Goal: Information Seeking & Learning: Learn about a topic

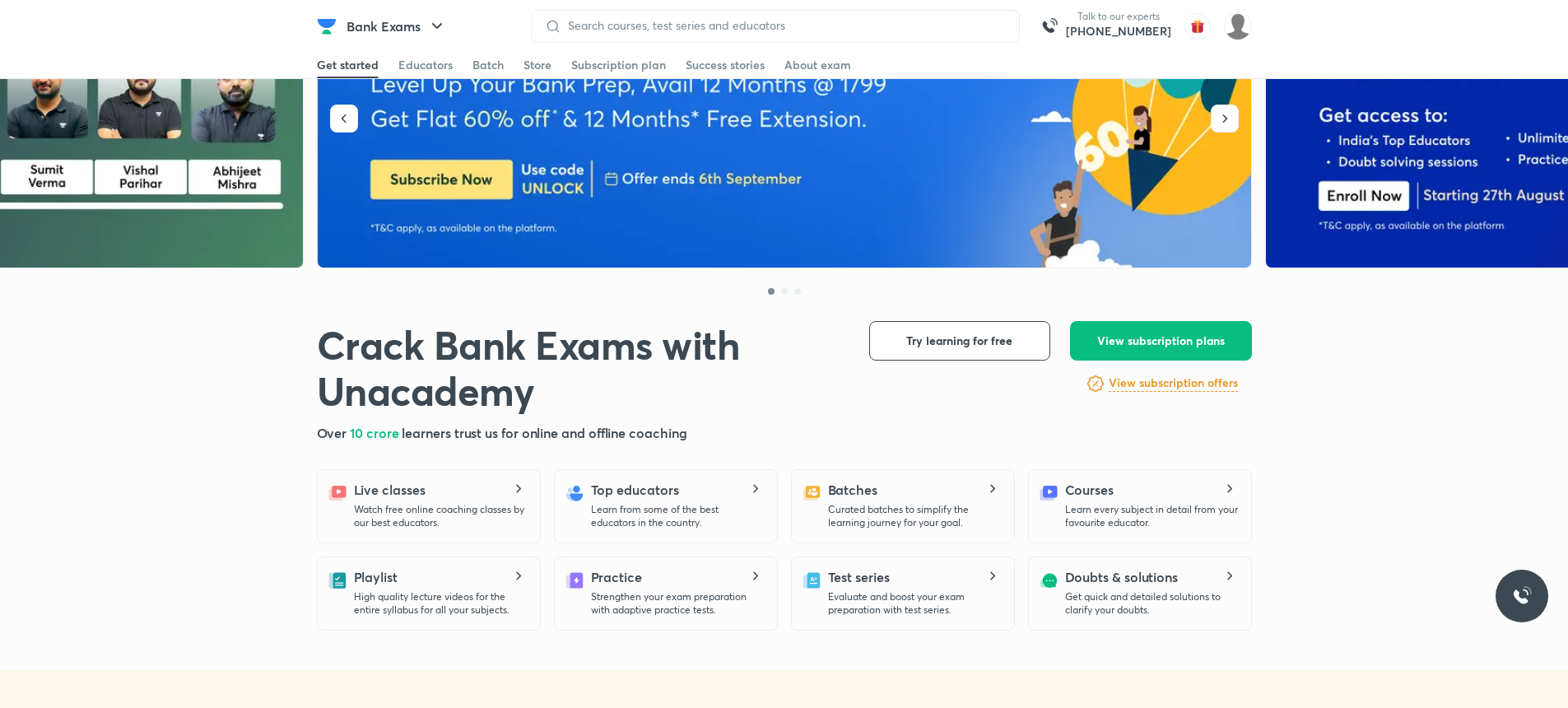
scroll to position [296, 0]
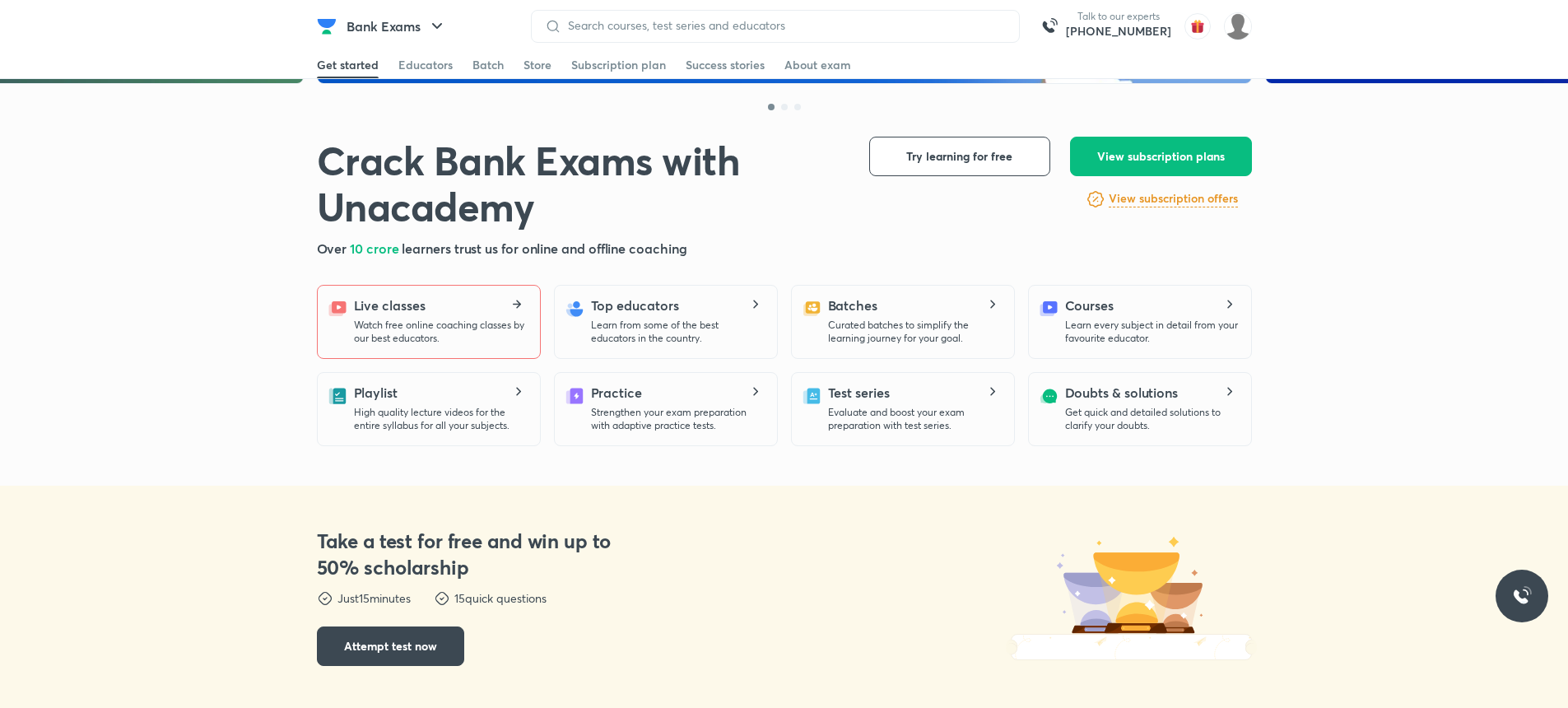
click at [397, 334] on p "Watch free online coaching classes by our best educators." at bounding box center [439, 332] width 173 height 26
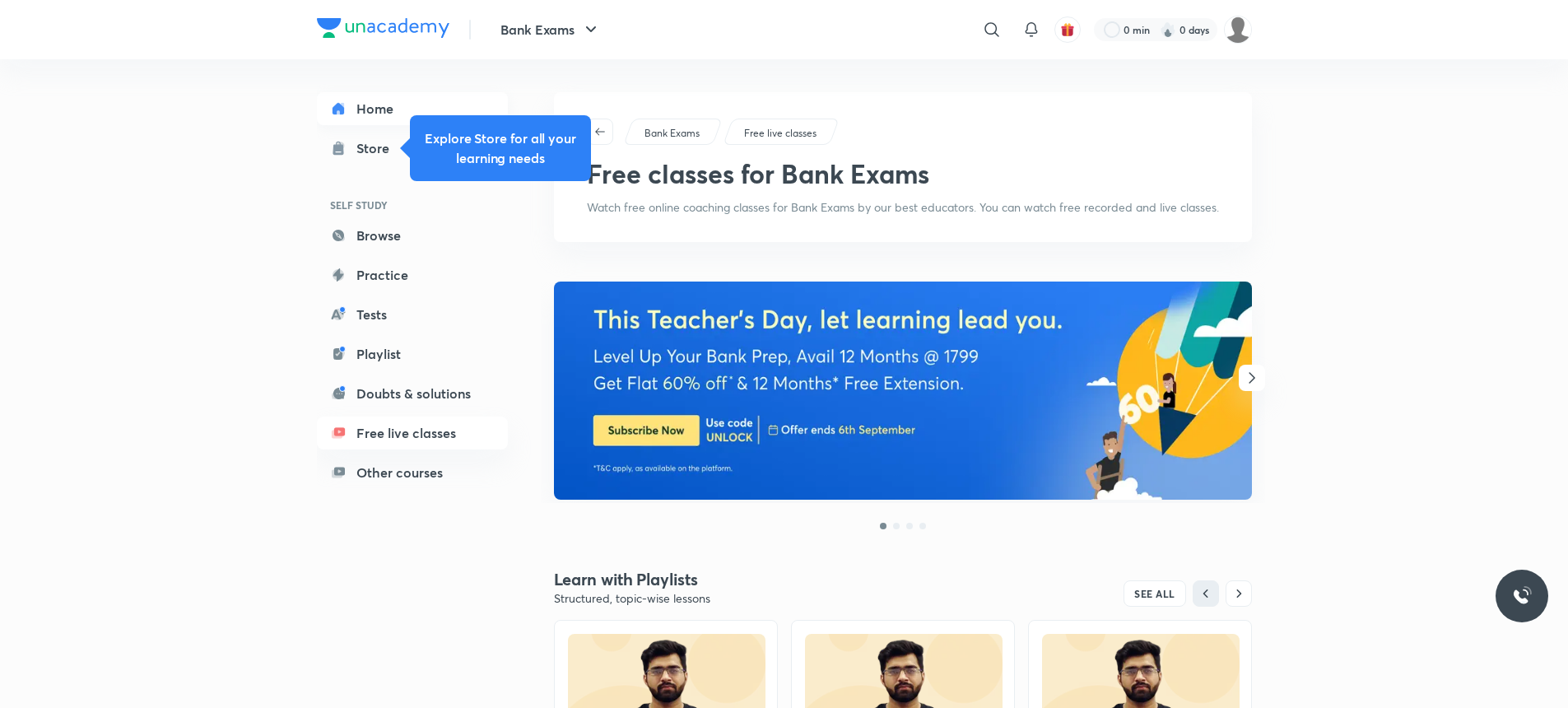
click at [348, 110] on link "Home" at bounding box center [412, 108] width 191 height 33
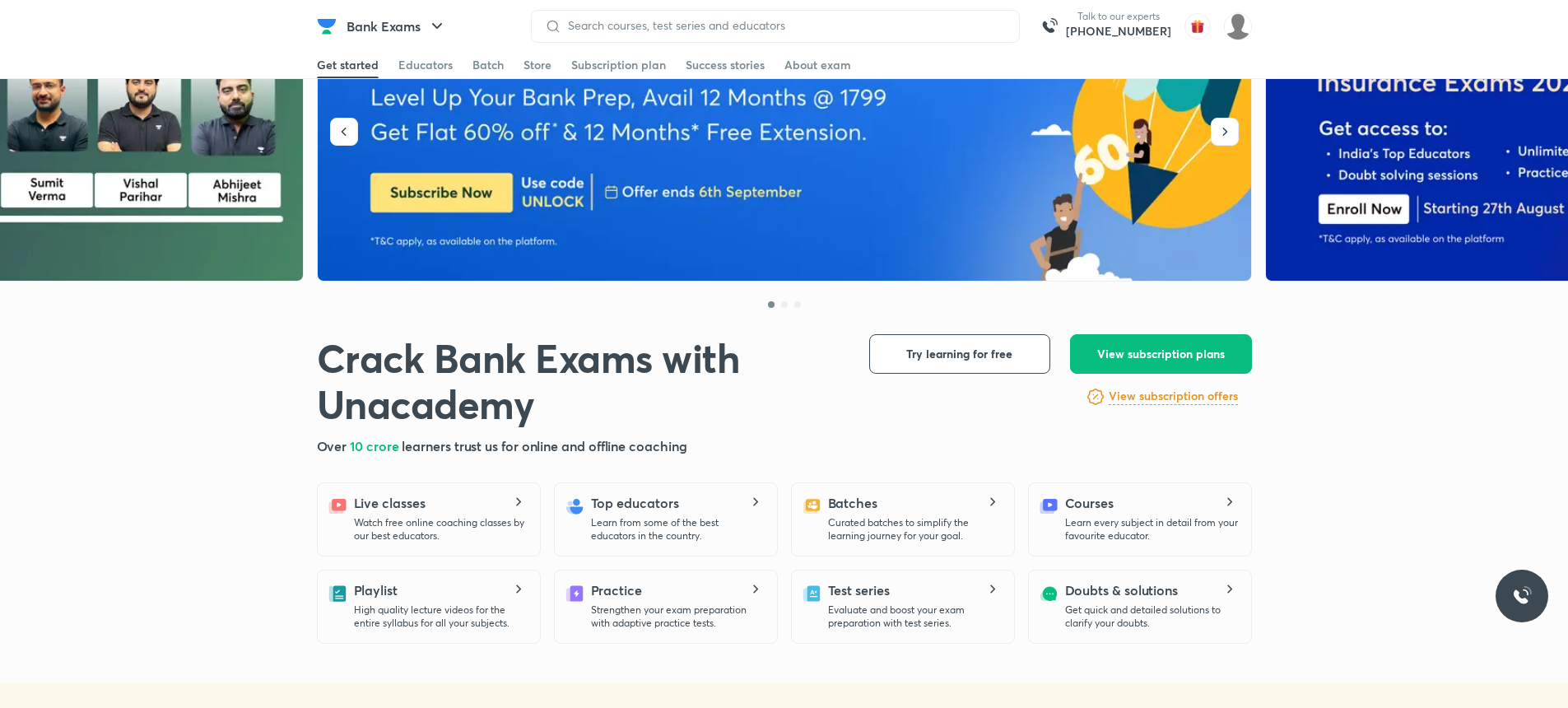
scroll to position [198, 0]
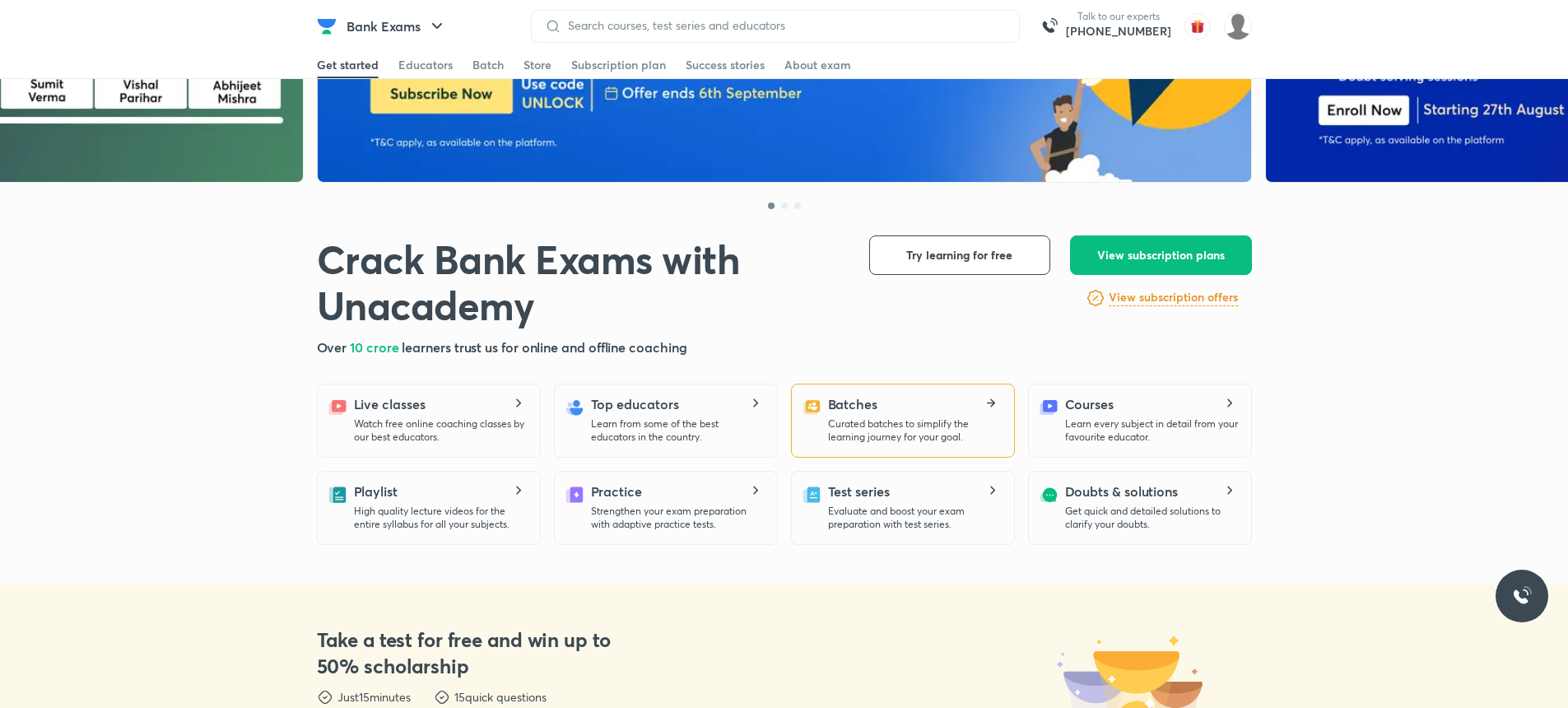
click at [898, 431] on p "Curated batches to simplify the learning journey for your goal." at bounding box center [914, 431] width 173 height 26
click at [998, 401] on icon at bounding box center [991, 403] width 20 height 9
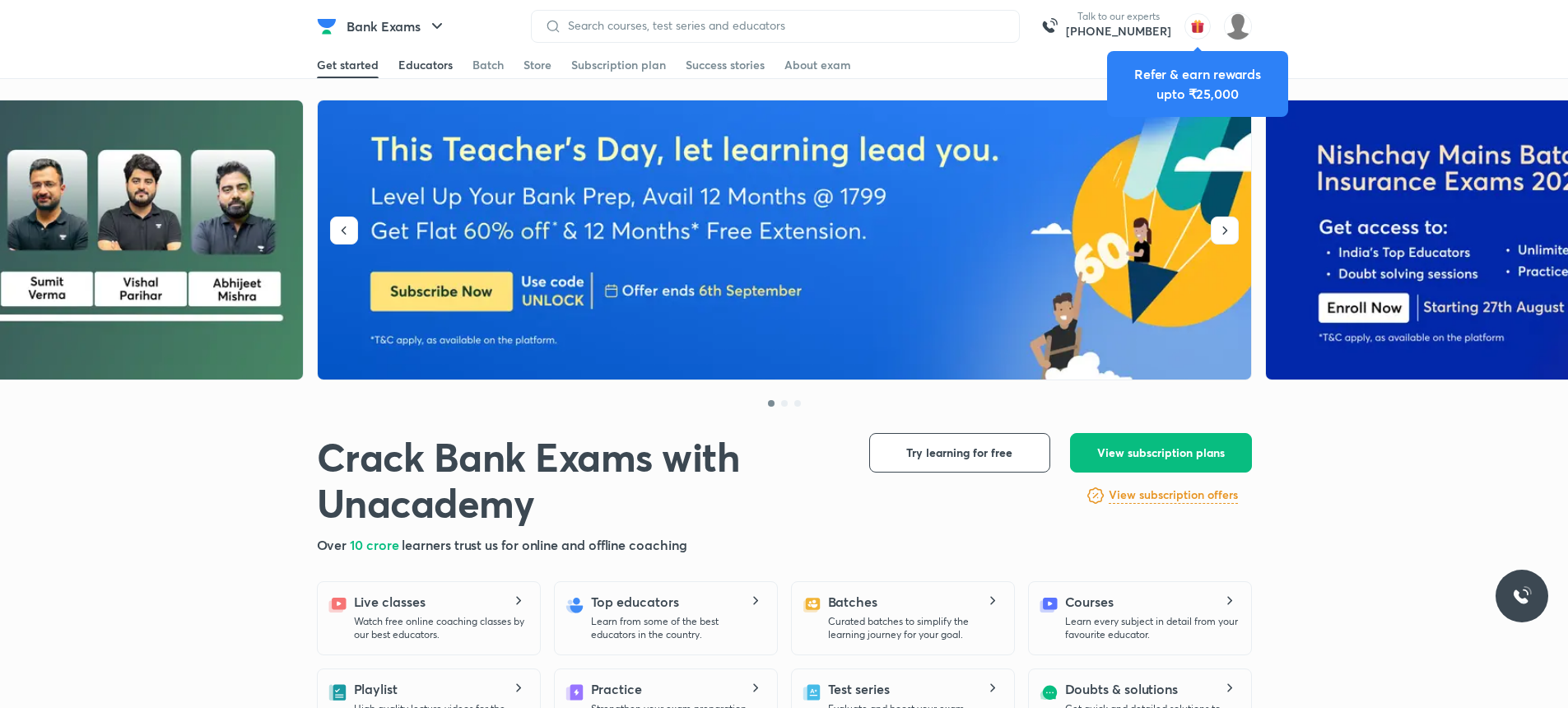
click at [433, 64] on div "Educators" at bounding box center [426, 64] width 55 height 16
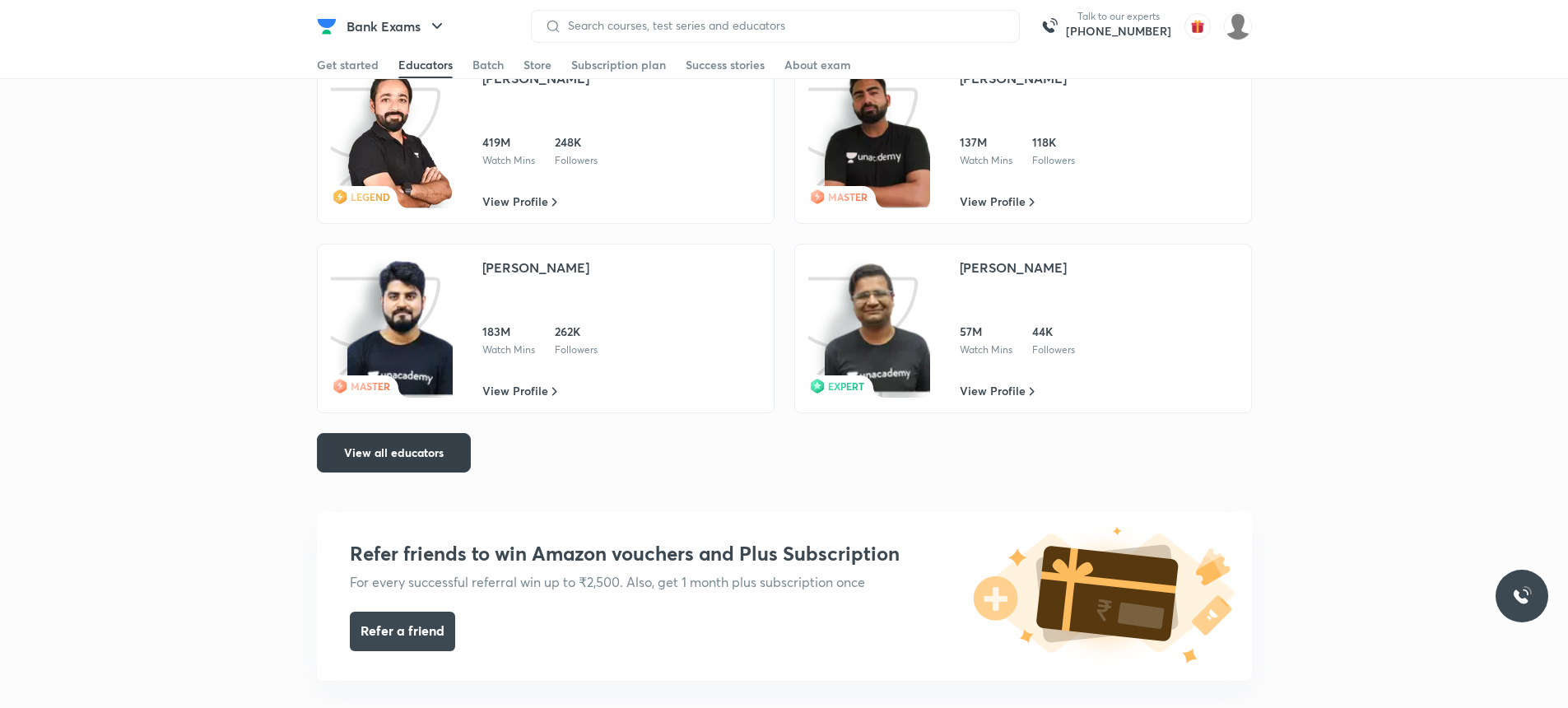
scroll to position [2824, 0]
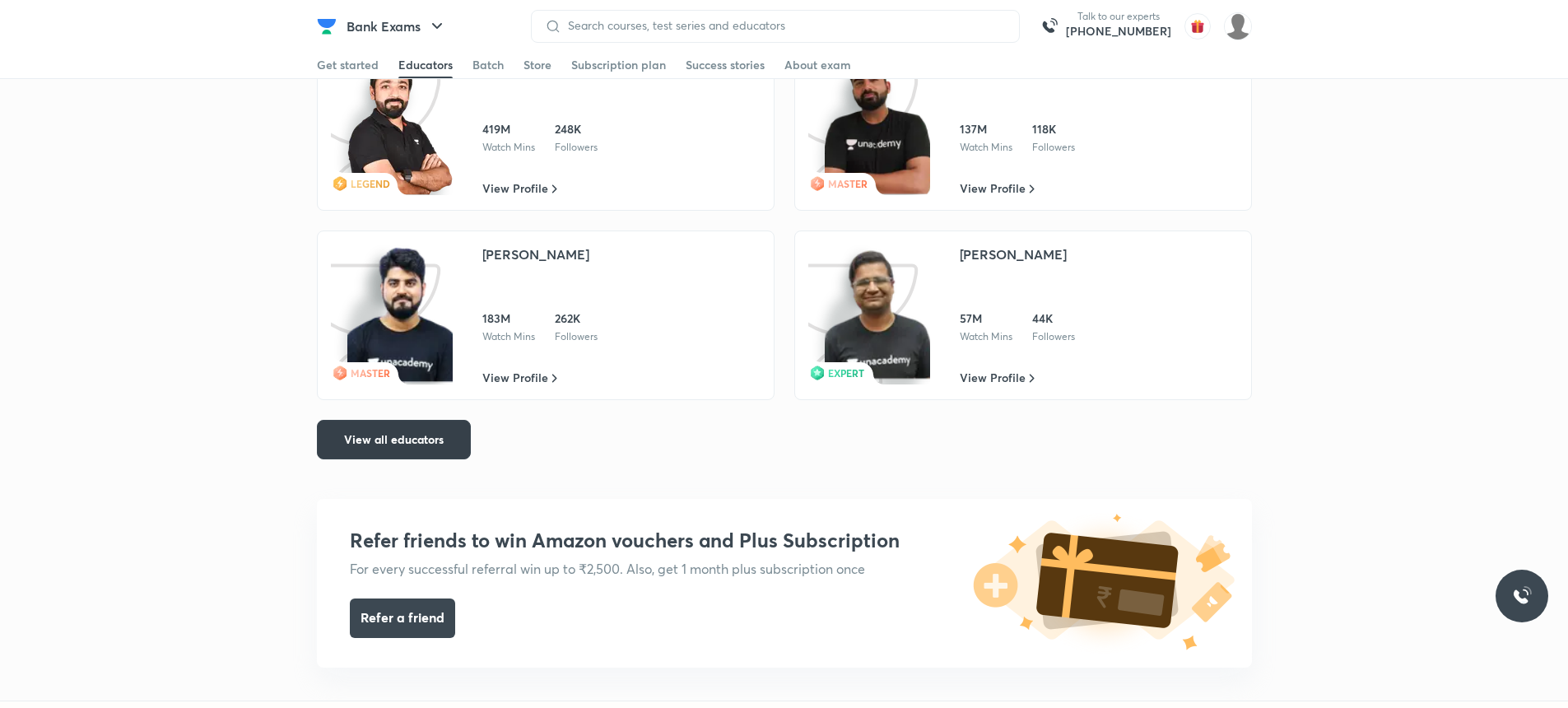
click at [361, 443] on button "View all educators" at bounding box center [393, 439] width 154 height 40
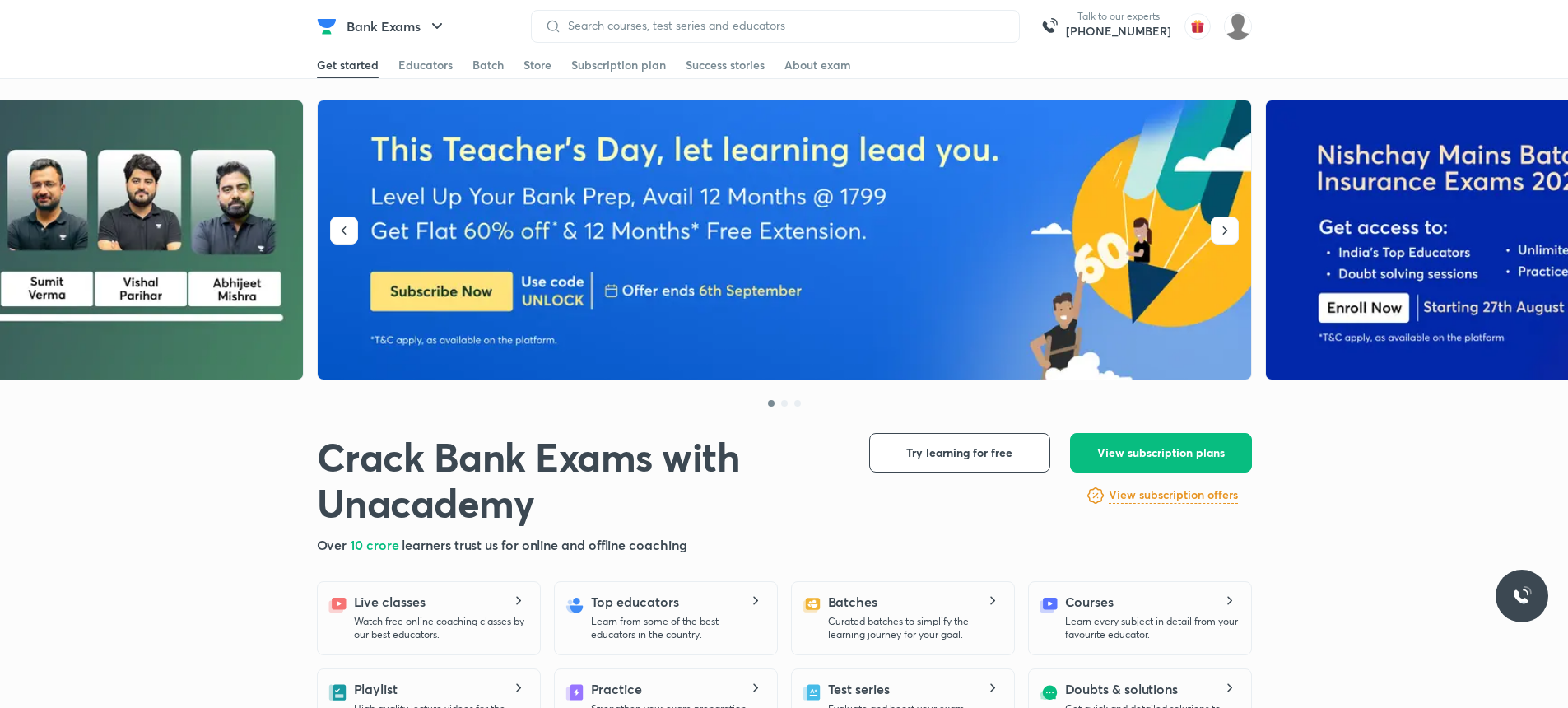
scroll to position [288, 0]
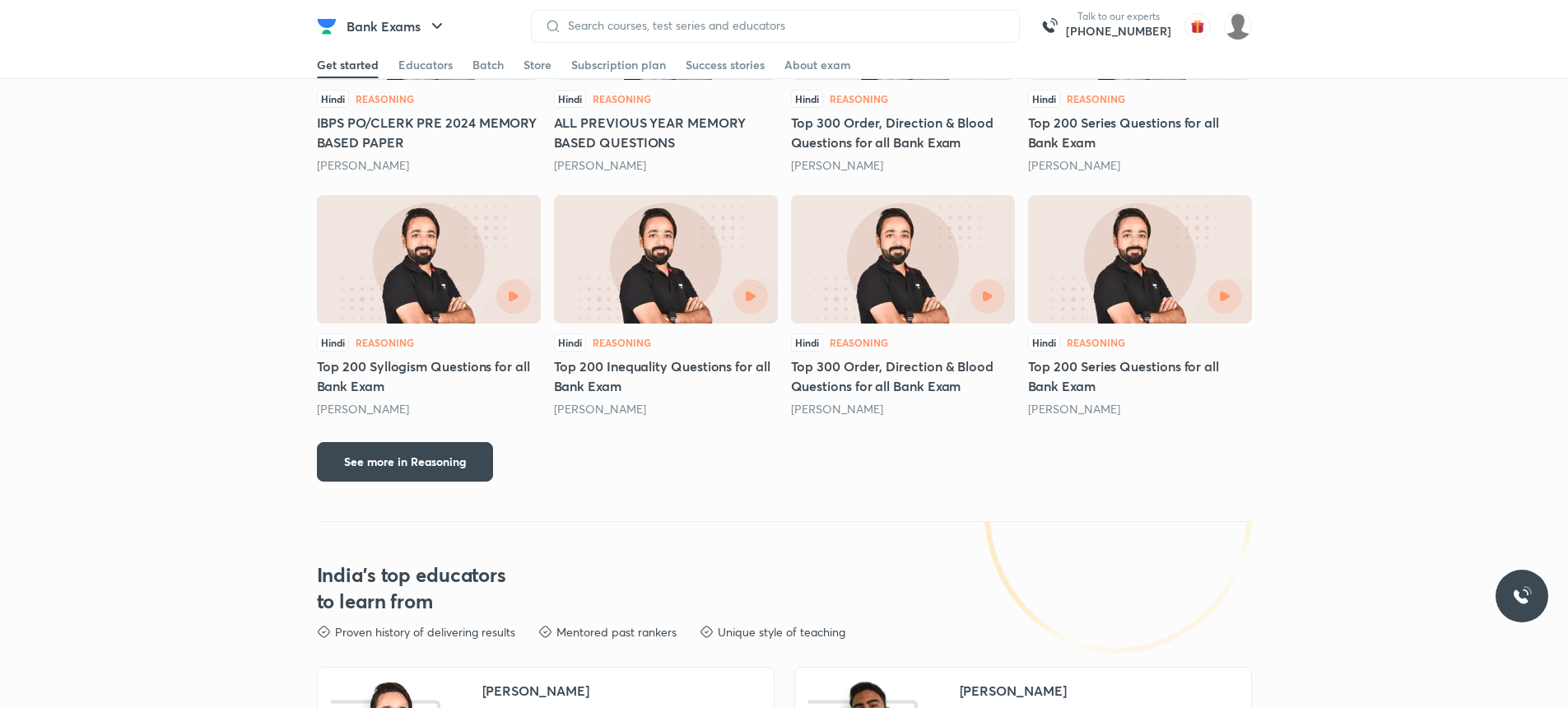
scroll to position [2199, 0]
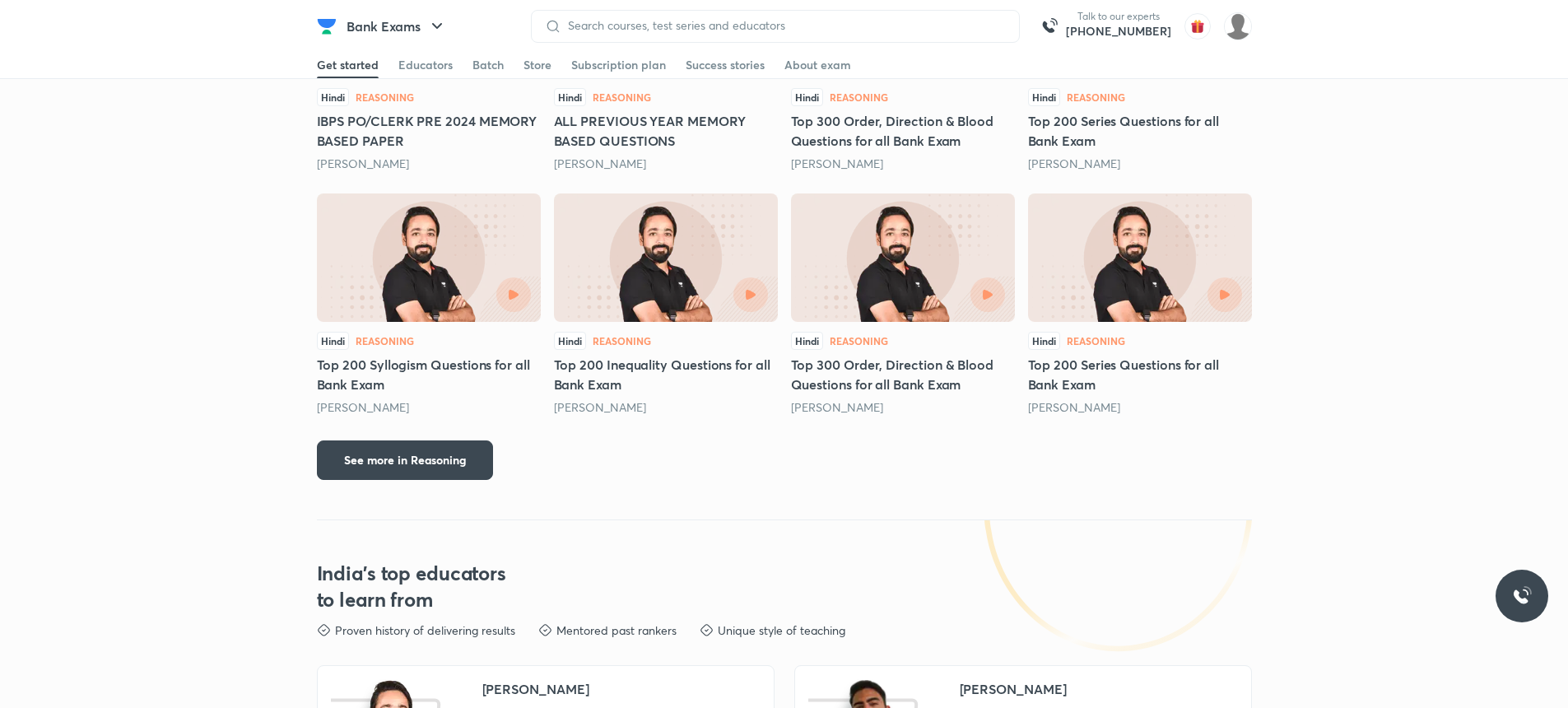
click at [1108, 36] on h6 "[PHONE_NUMBER]" at bounding box center [1119, 30] width 106 height 16
click at [1240, 22] on img at bounding box center [1238, 26] width 28 height 28
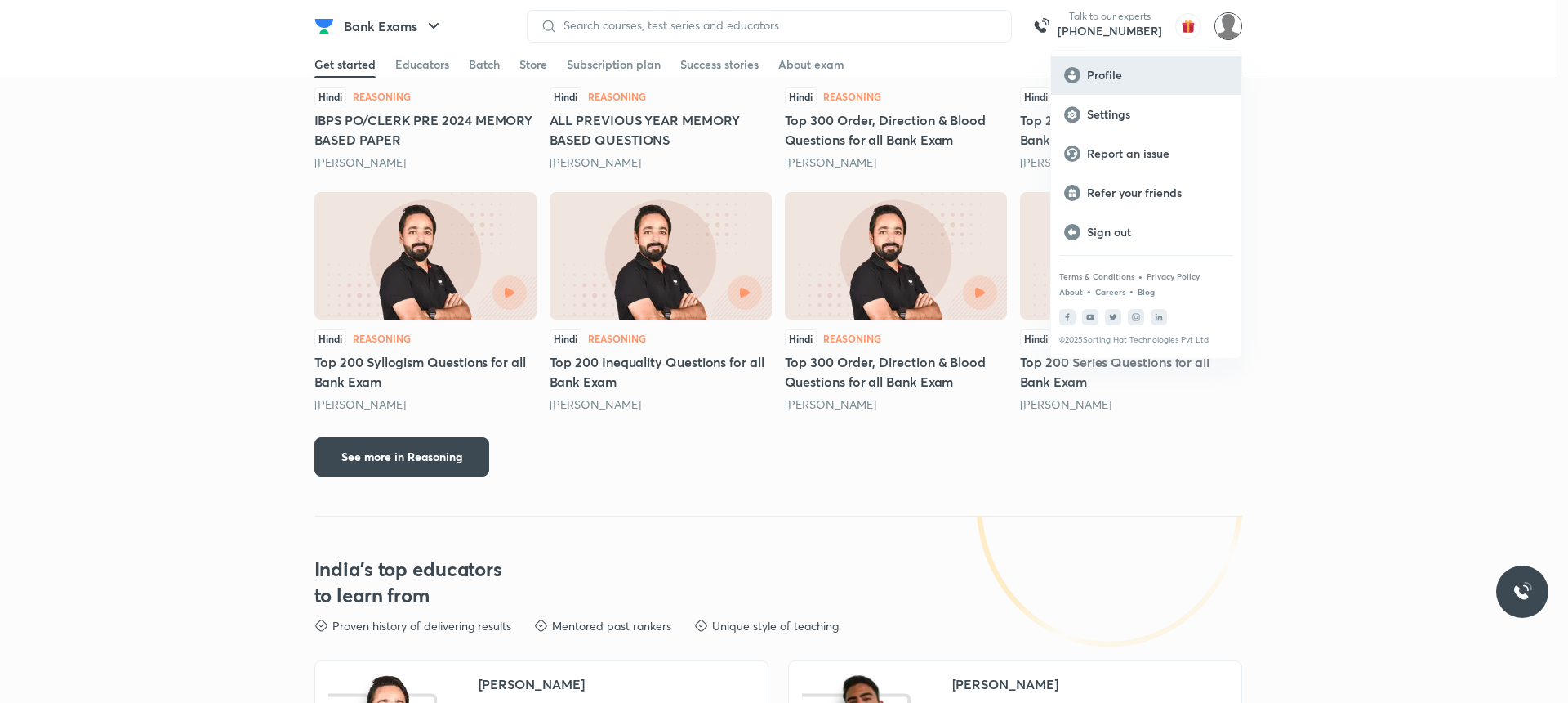
click at [1171, 82] on div "Profile" at bounding box center [1146, 75] width 190 height 39
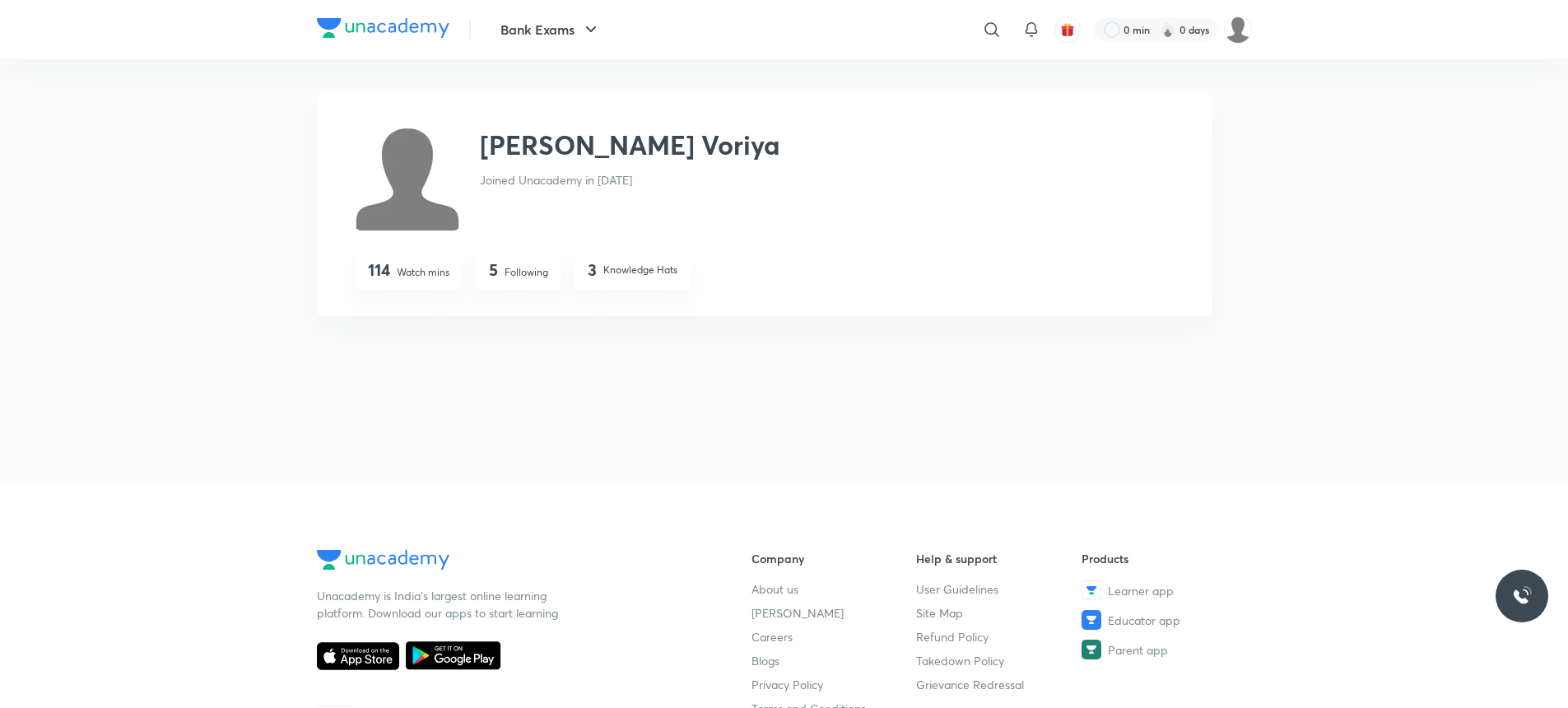
click at [436, 277] on p "Watch mins" at bounding box center [423, 272] width 53 height 15
click at [518, 32] on button "Bank Exams" at bounding box center [550, 29] width 120 height 33
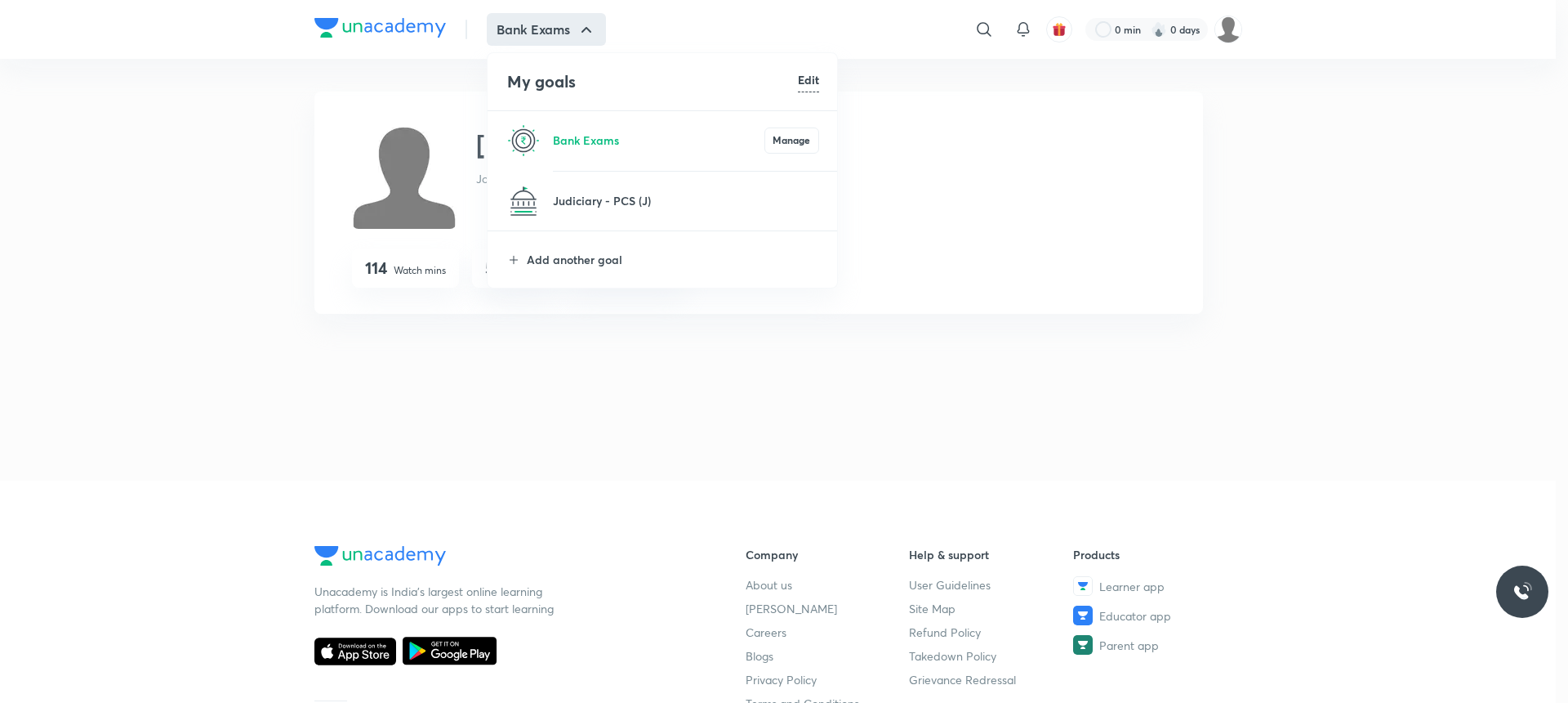
click at [551, 212] on li "Judiciary - PCS (J)" at bounding box center [662, 200] width 351 height 59
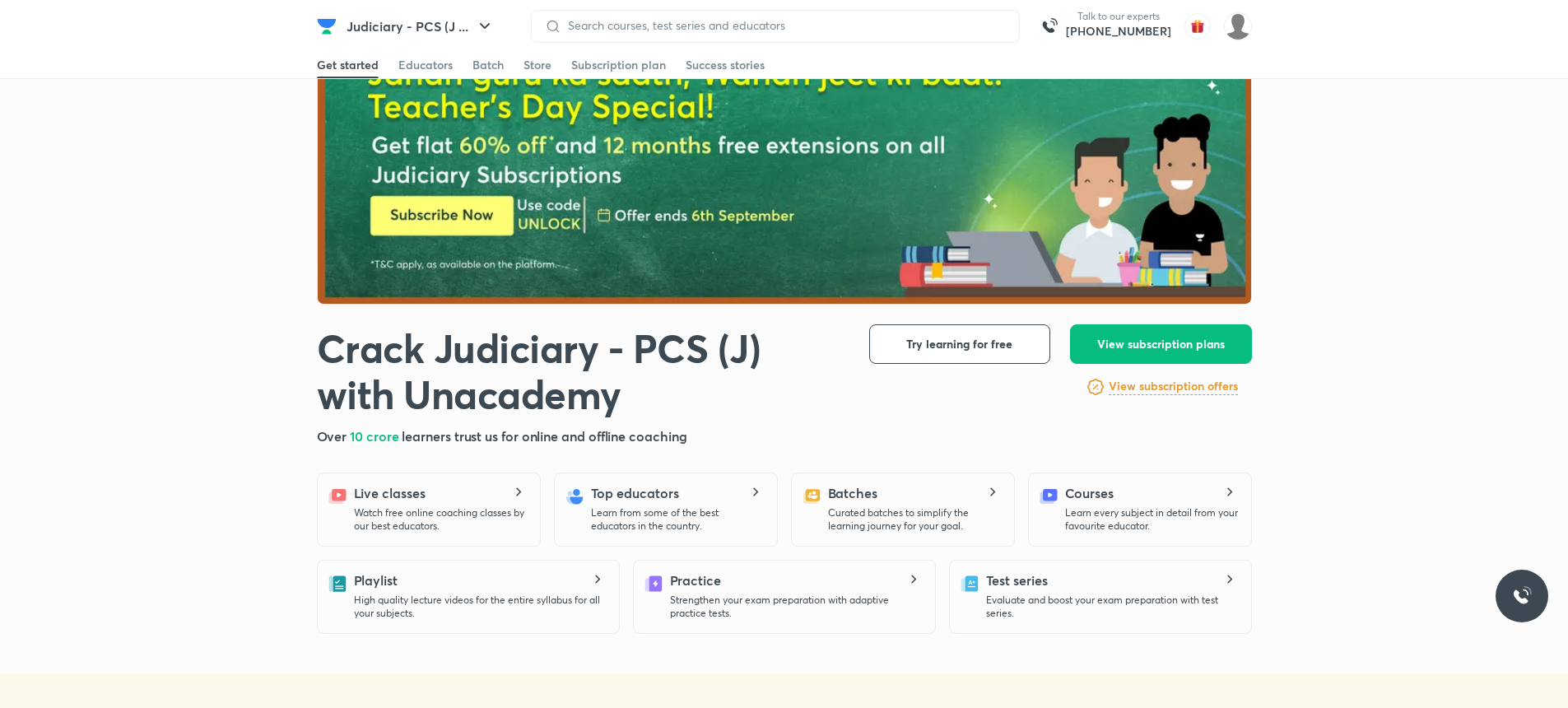
scroll to position [99, 0]
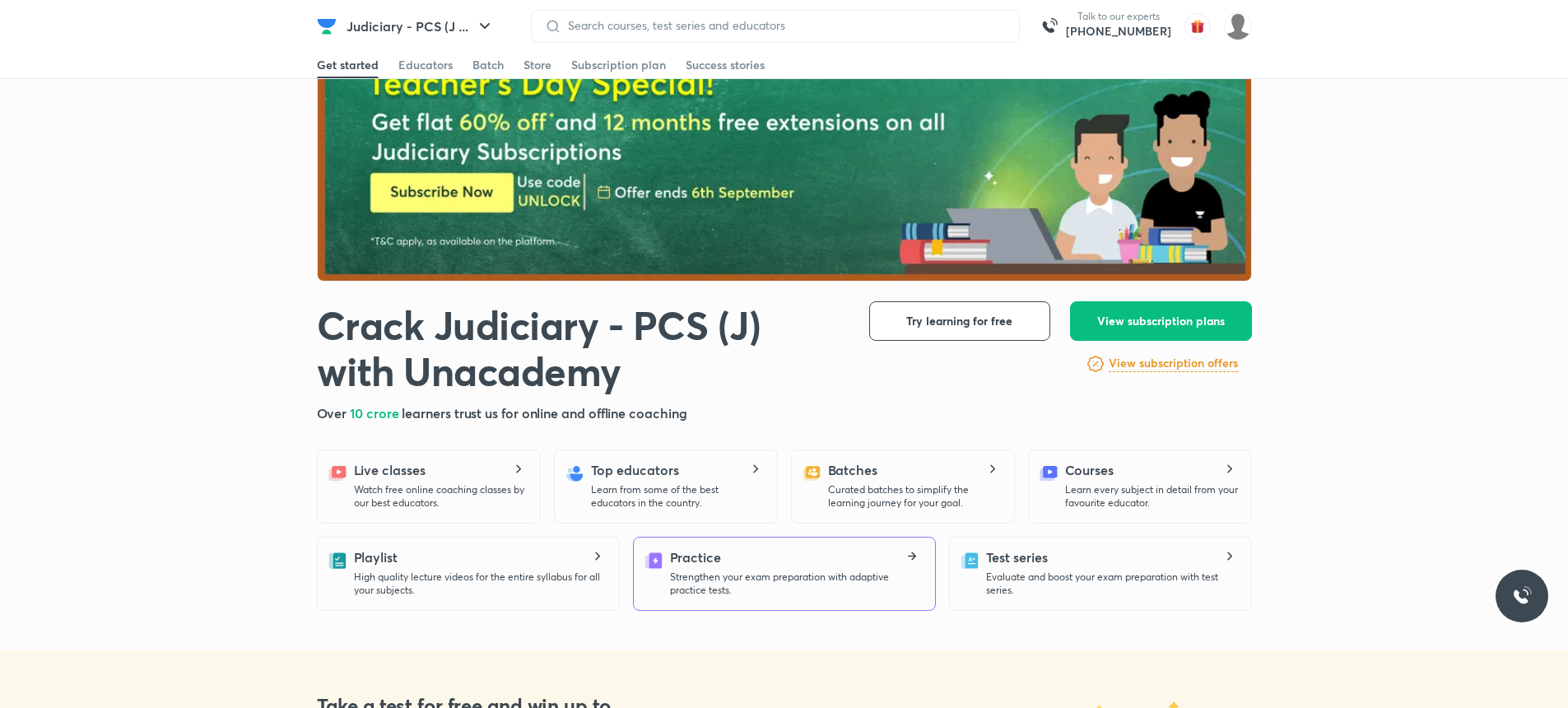
click at [730, 586] on p "Strengthen your exam preparation with adaptive practice tests." at bounding box center [796, 584] width 252 height 26
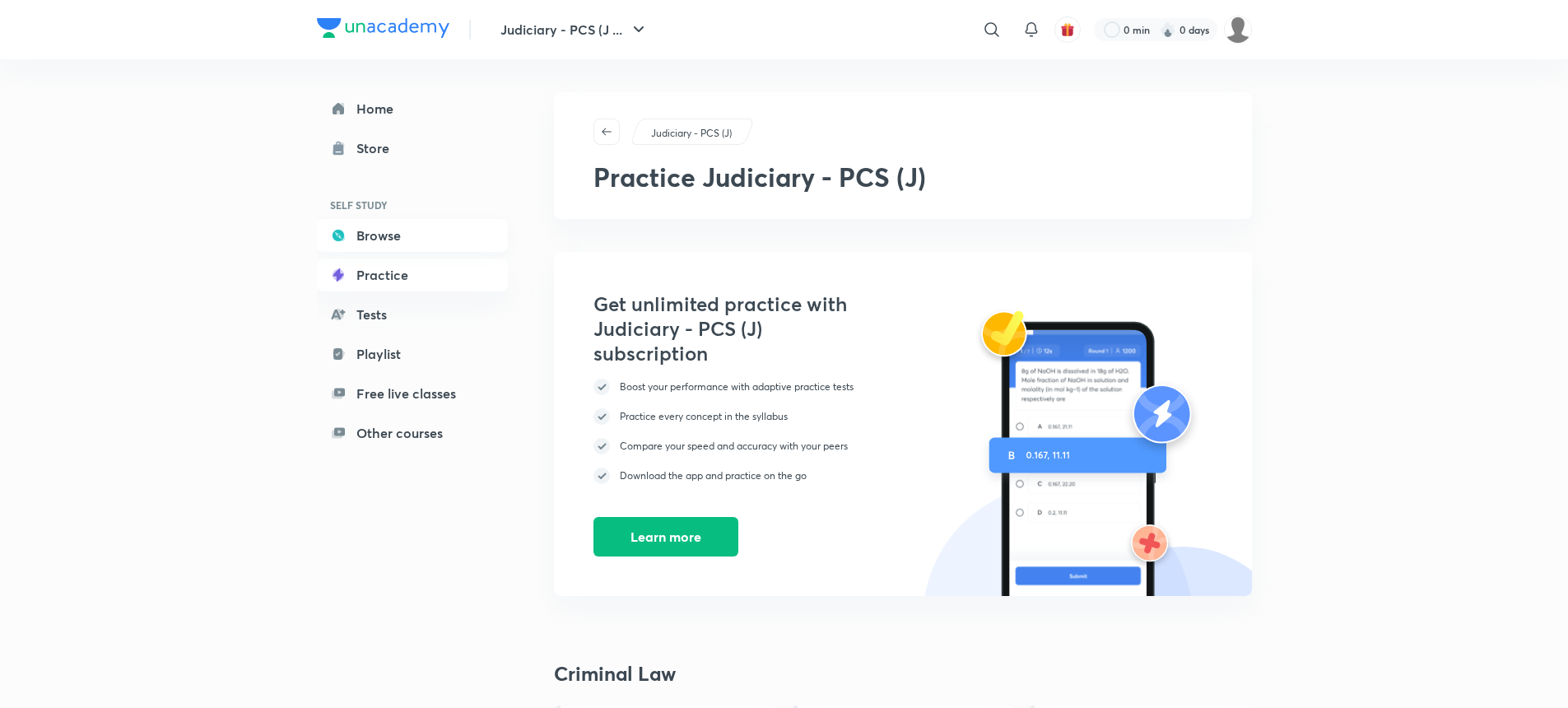
click at [371, 231] on link "Browse" at bounding box center [412, 235] width 191 height 33
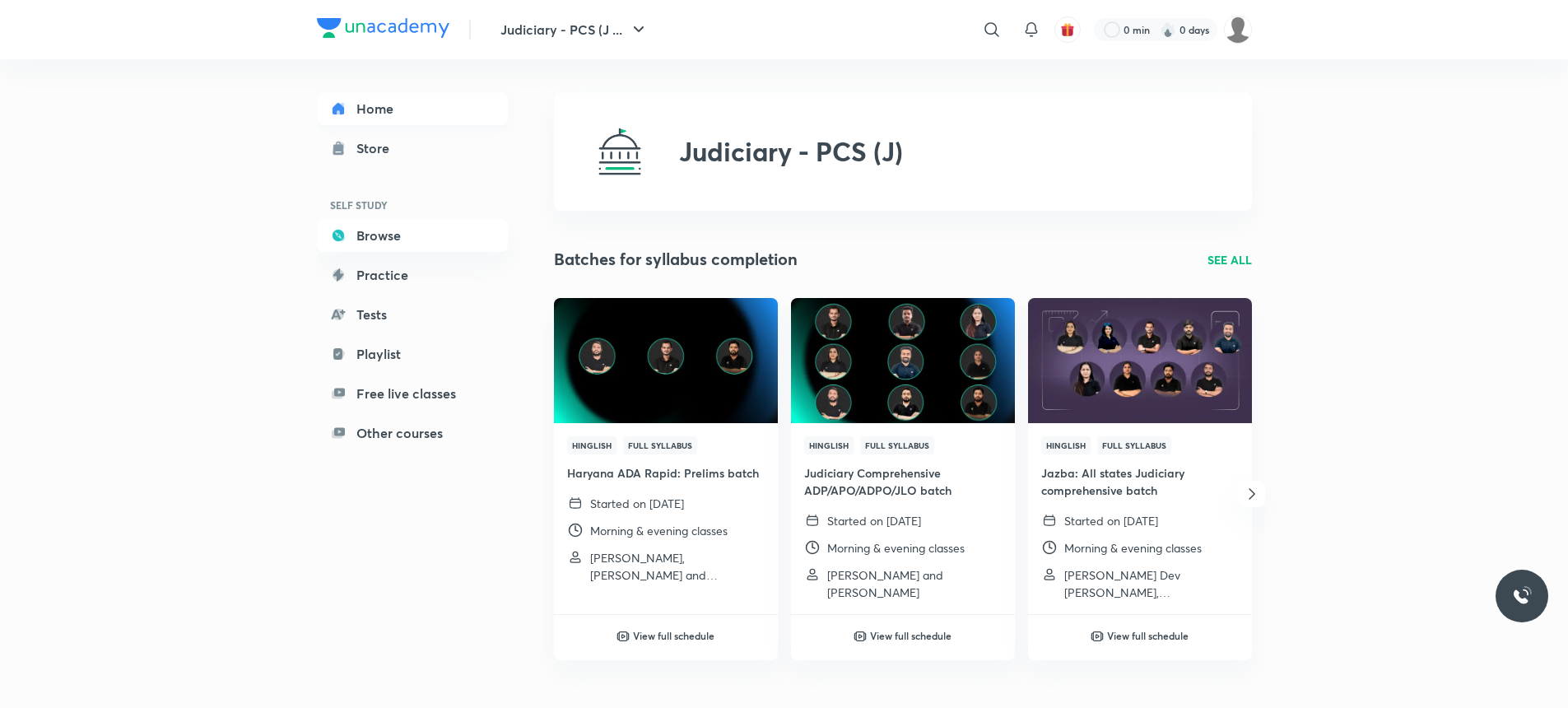
click at [354, 119] on link "Home" at bounding box center [412, 108] width 191 height 33
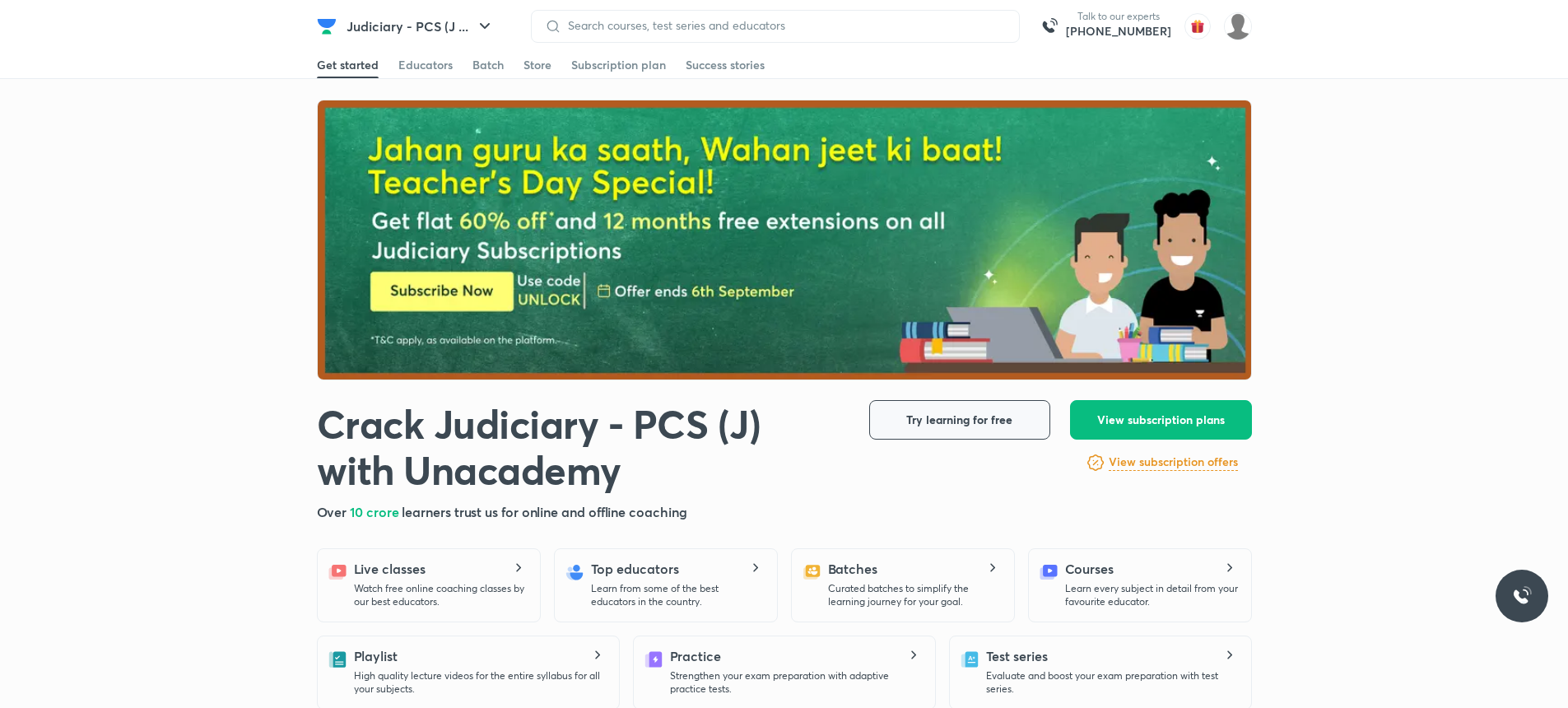
click at [951, 420] on span "Try learning for free" at bounding box center [959, 420] width 107 height 16
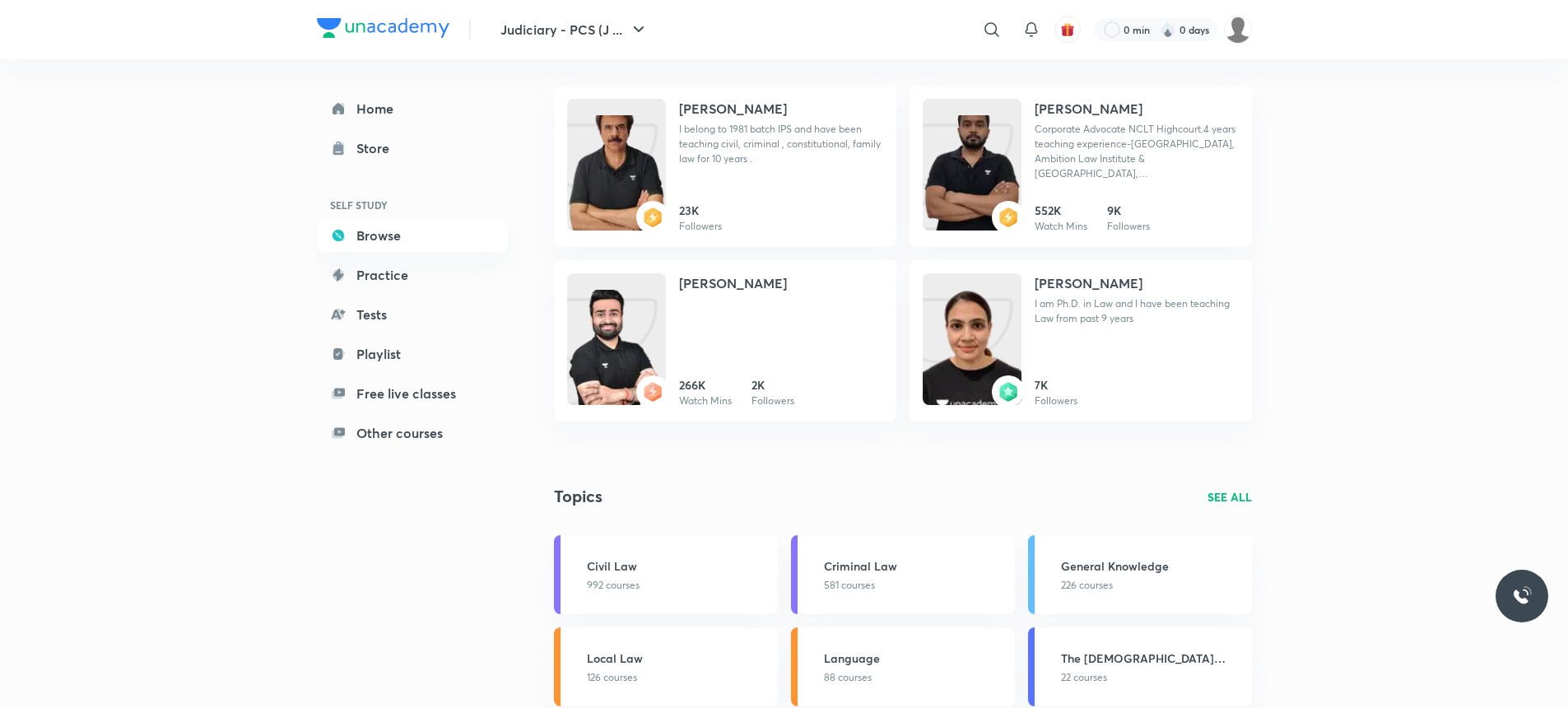
scroll to position [593, 0]
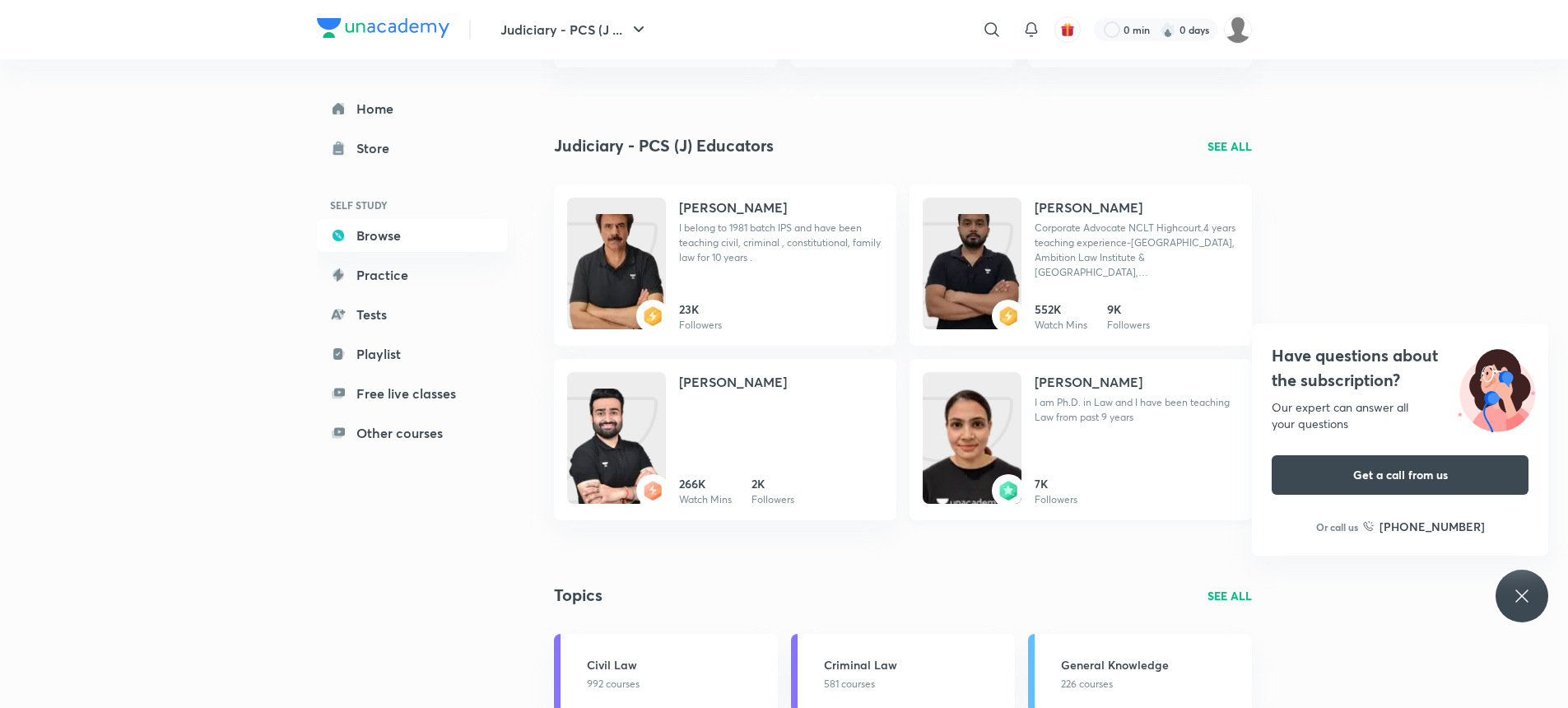
click at [963, 464] on img at bounding box center [972, 454] width 99 height 132
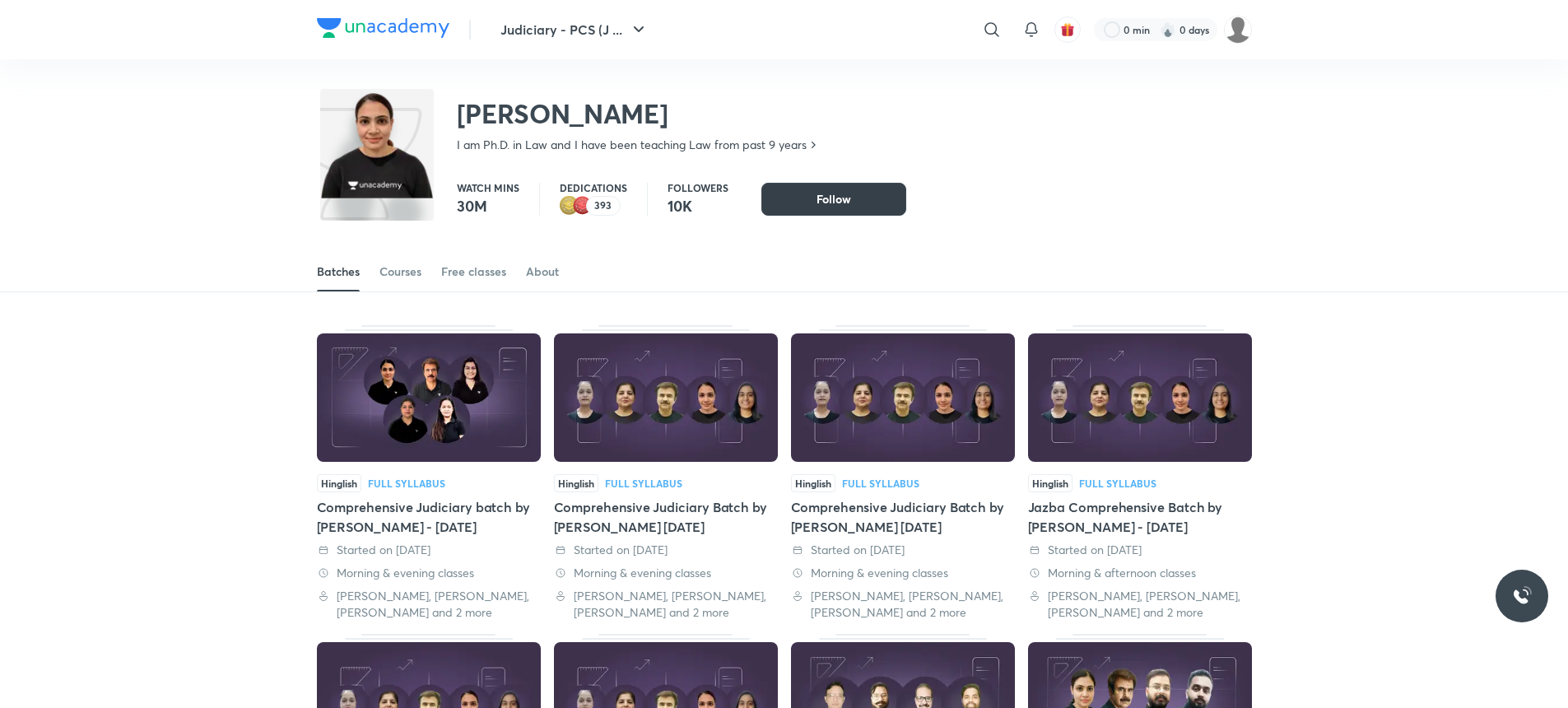
click at [789, 190] on button "Follow" at bounding box center [834, 199] width 145 height 33
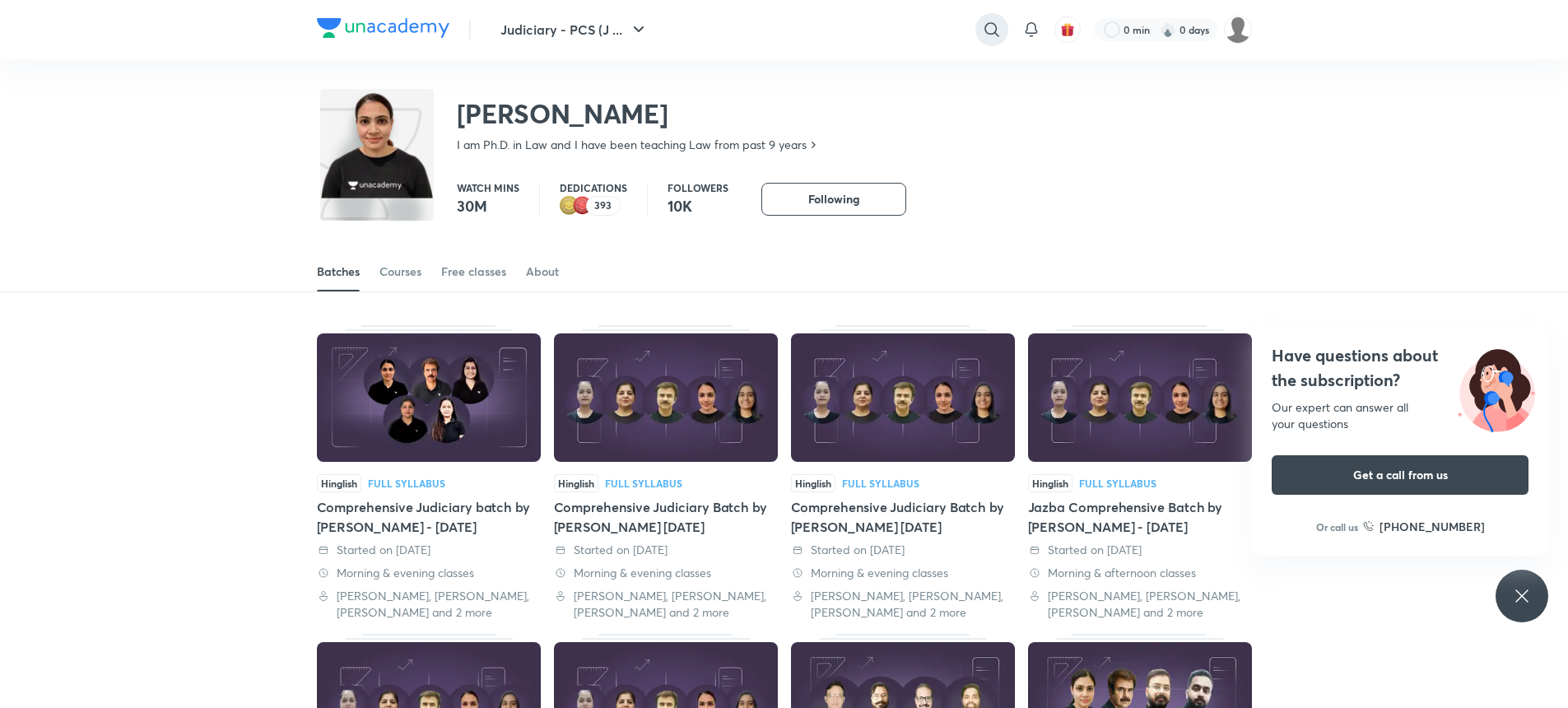
click at [985, 37] on icon at bounding box center [992, 29] width 20 height 20
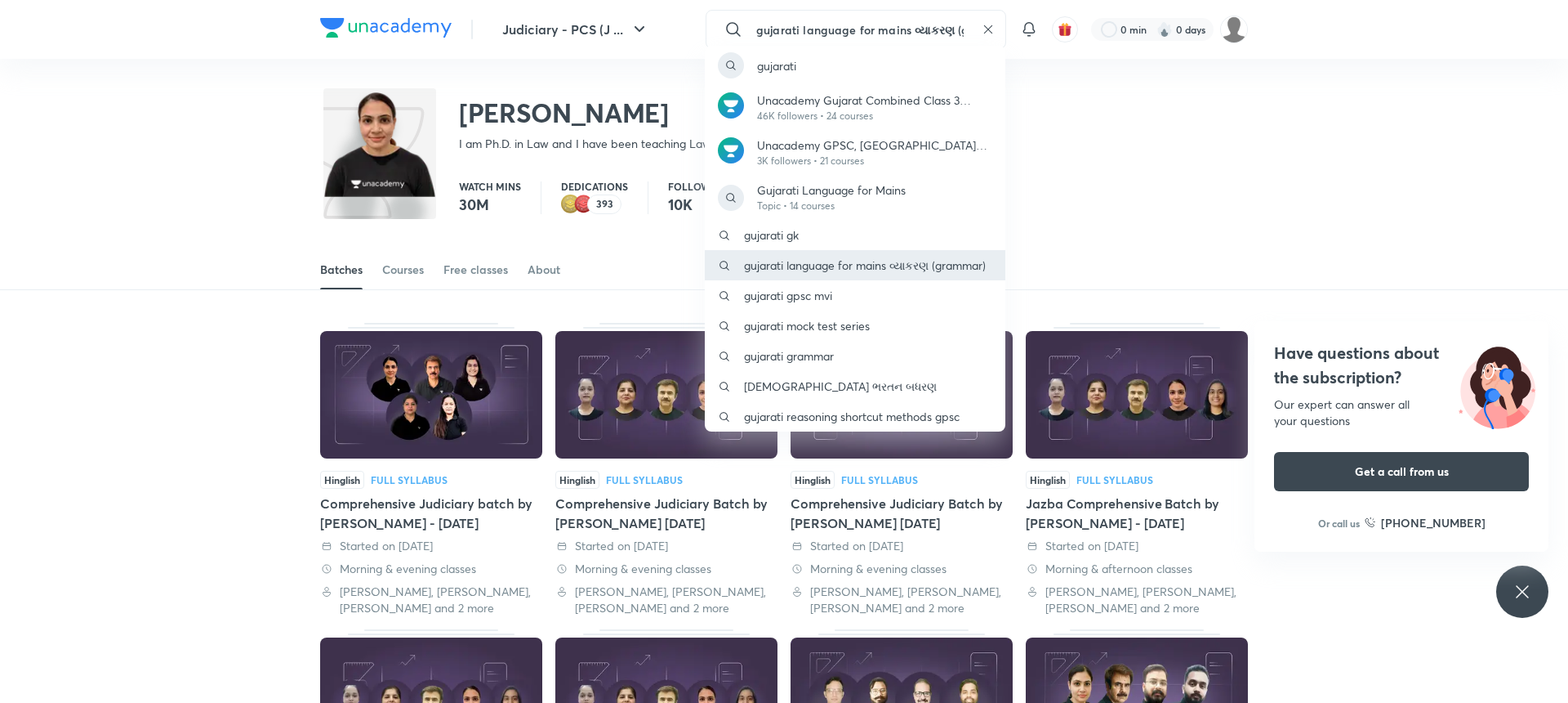
type input "gujarati language for mains વ્યાકરણ (grammar)"
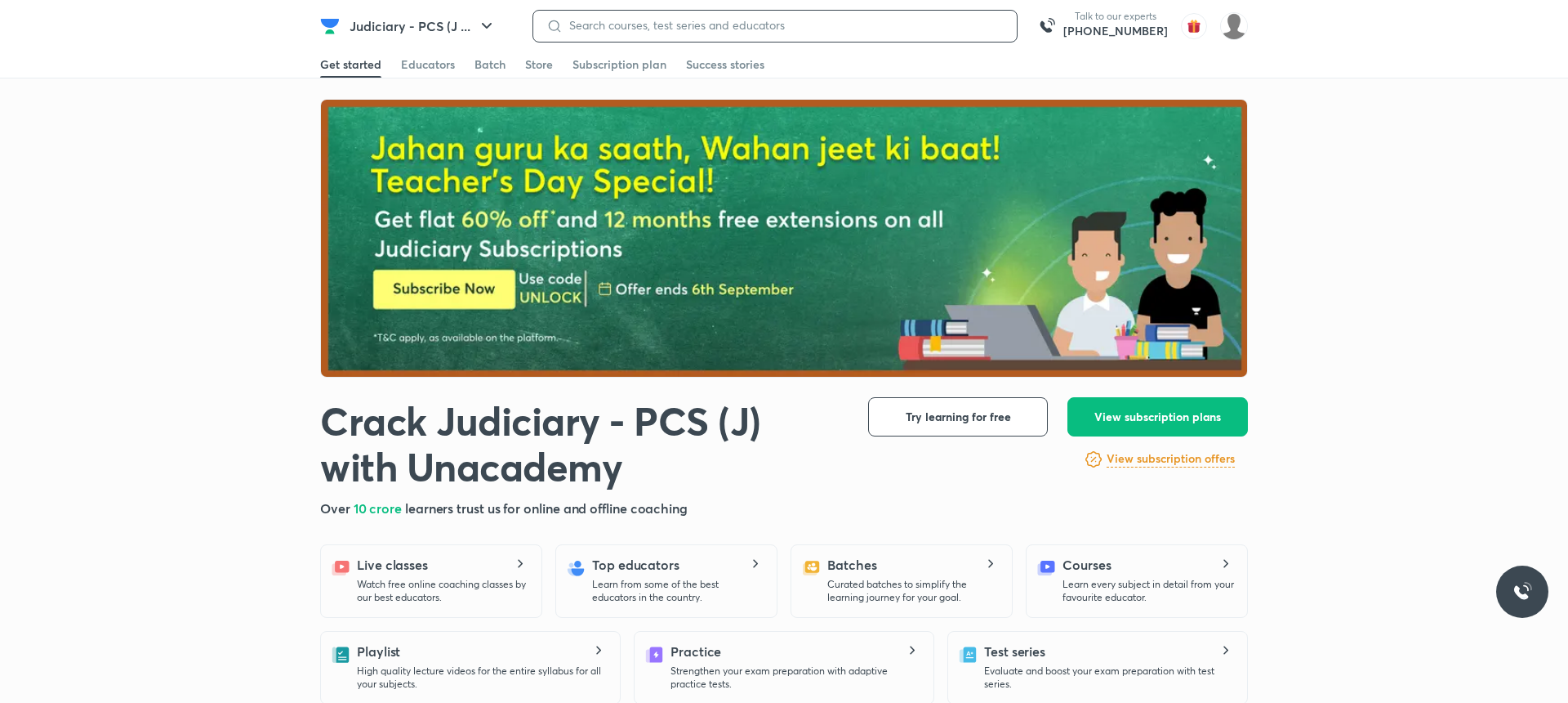
click at [790, 31] on input at bounding box center [784, 25] width 442 height 13
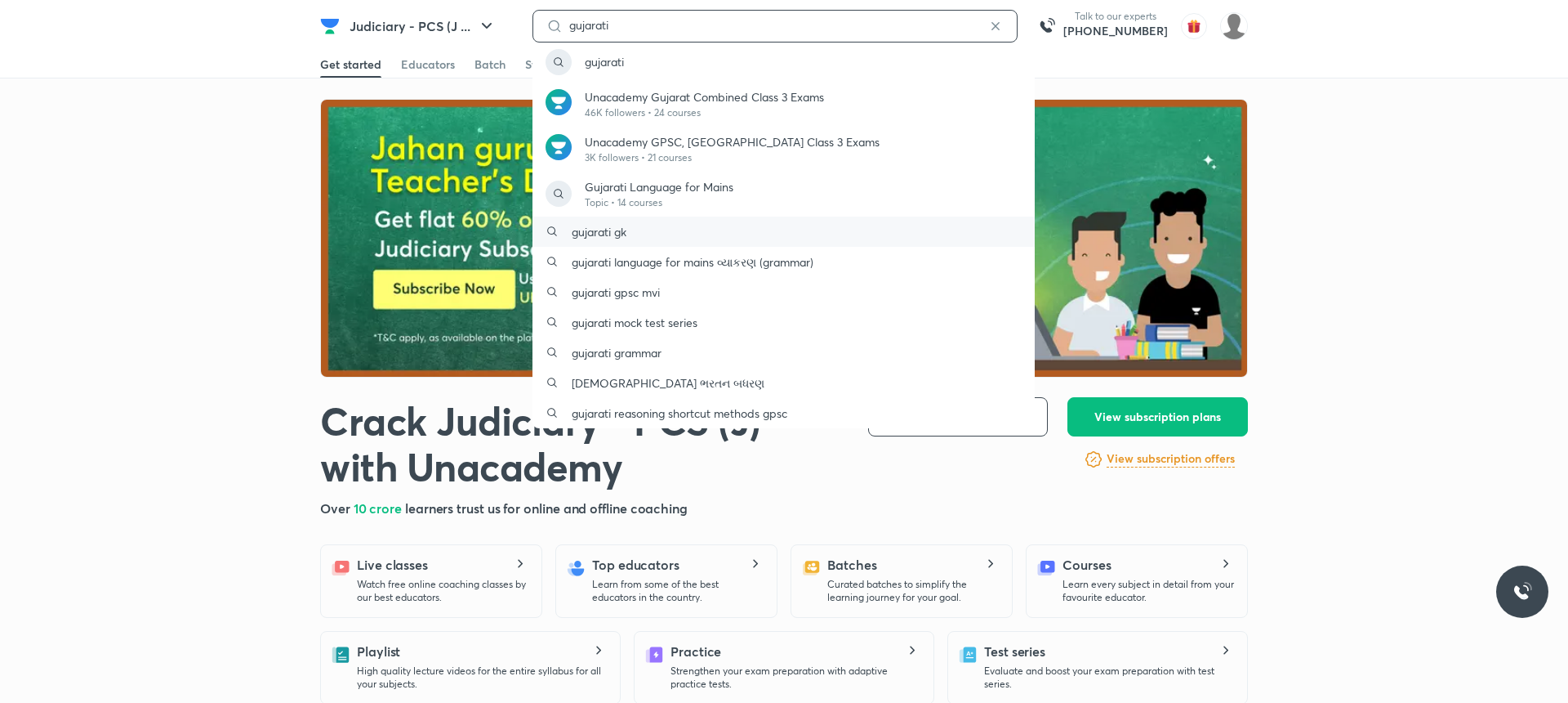
type input "gujarati"
click at [642, 238] on div "gujarati gk" at bounding box center [783, 231] width 502 height 30
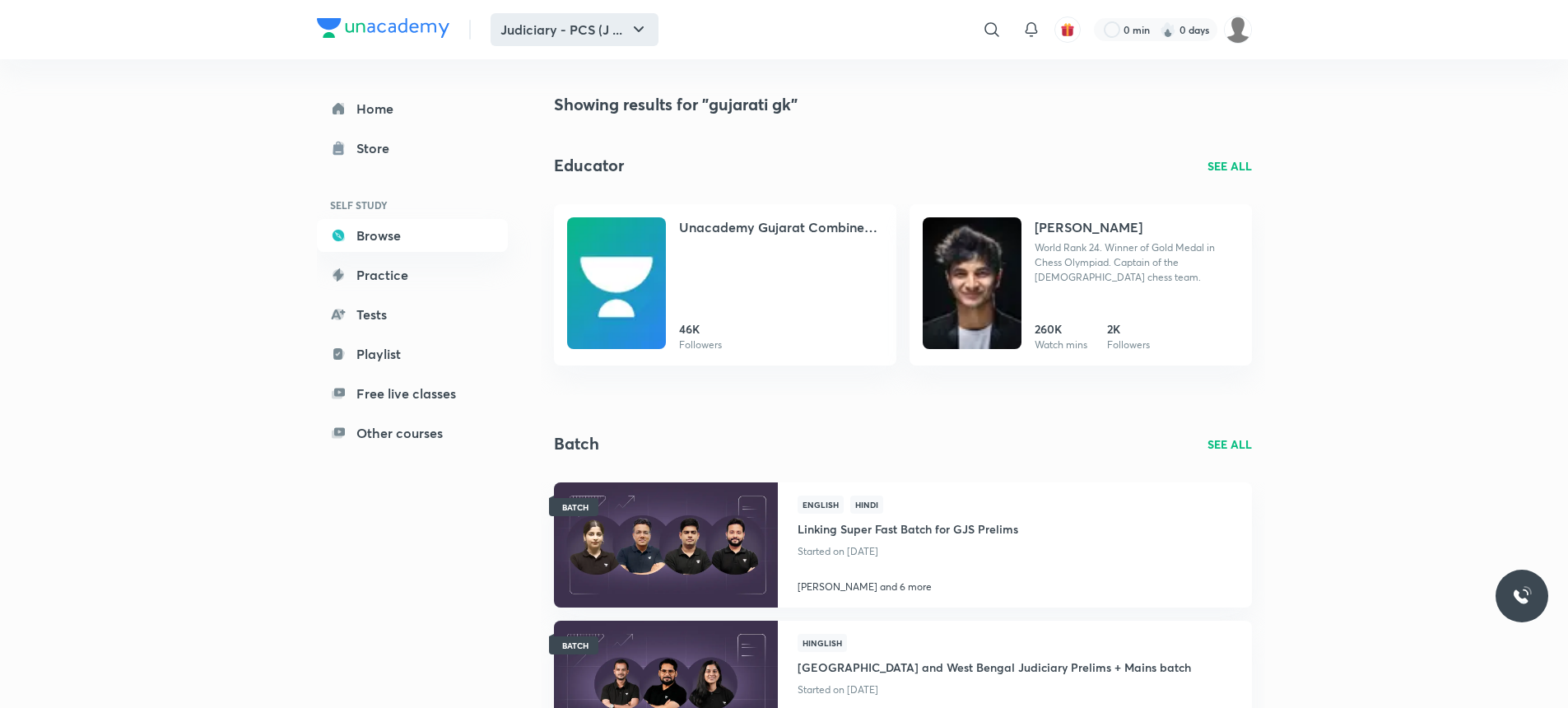
click at [642, 36] on icon "button" at bounding box center [638, 29] width 20 height 20
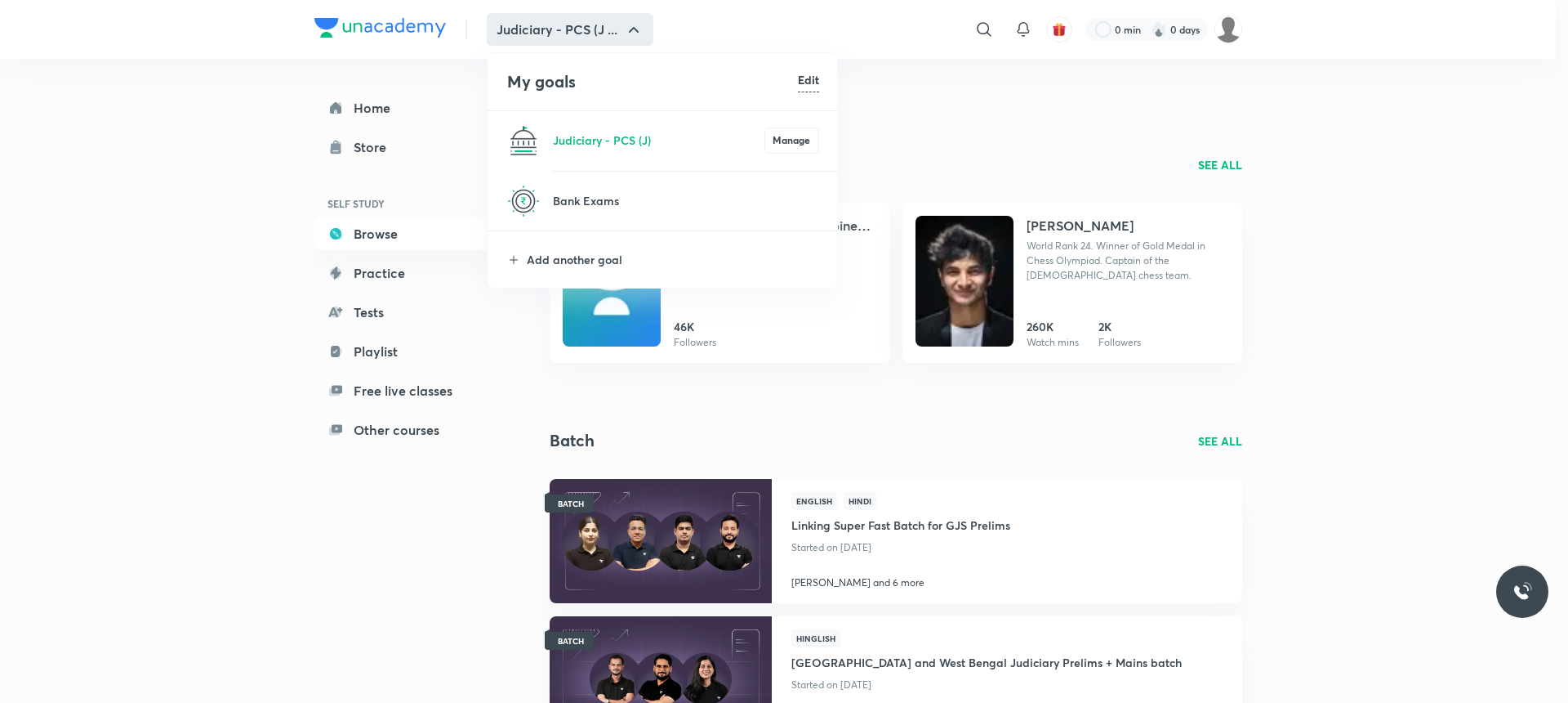
click at [807, 81] on h6 "Edit" at bounding box center [808, 80] width 22 height 17
click at [806, 205] on img at bounding box center [809, 200] width 20 height 20
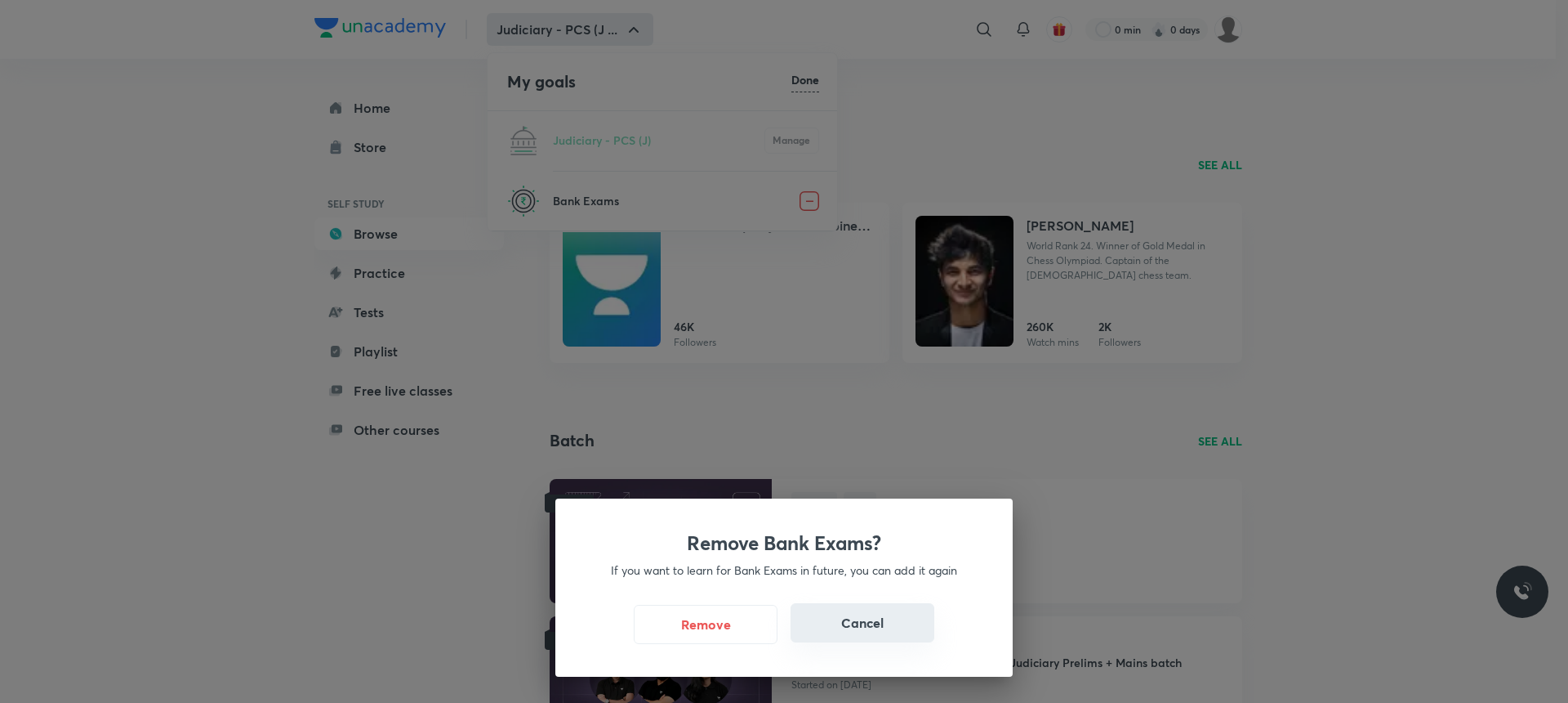
click at [829, 625] on button "Cancel" at bounding box center [863, 622] width 144 height 39
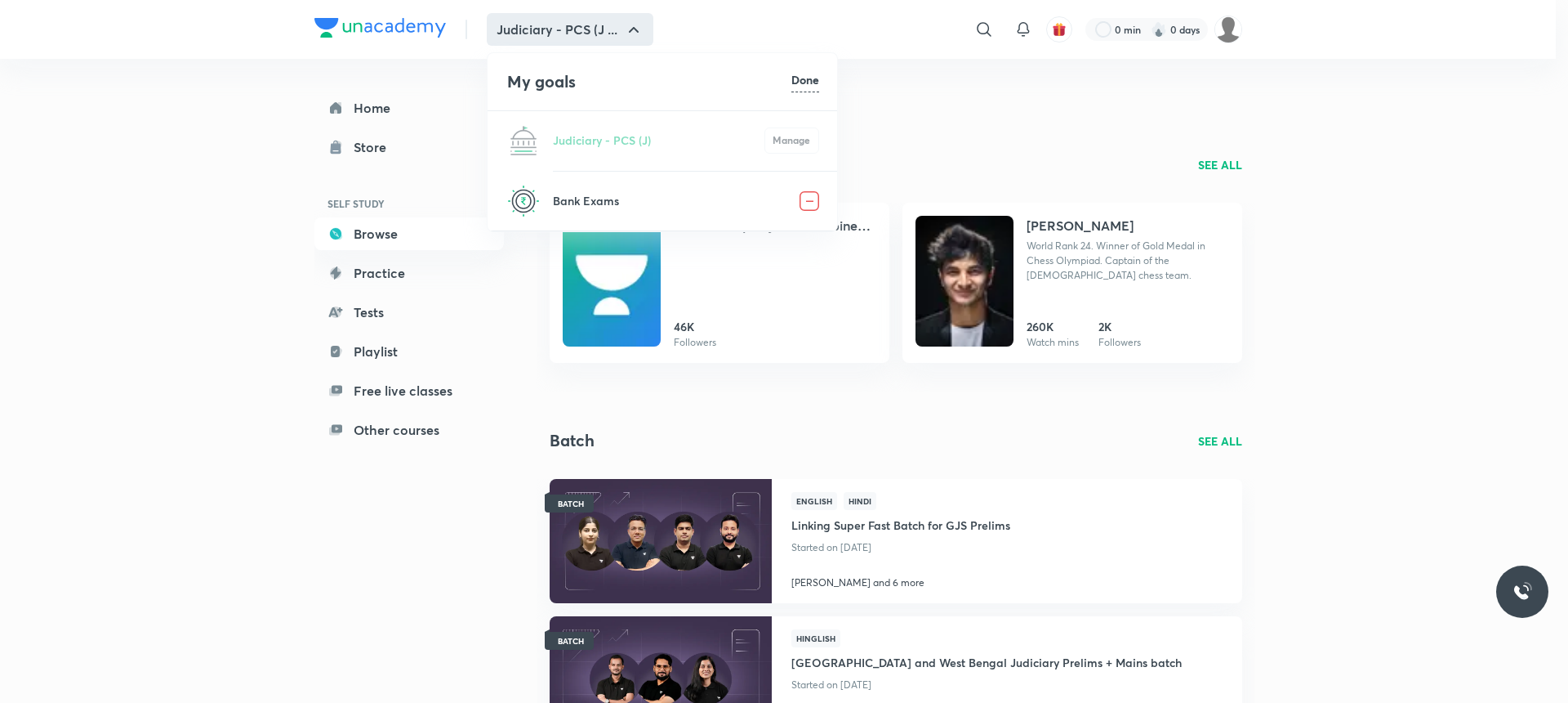
click at [554, 30] on div at bounding box center [784, 351] width 1568 height 703
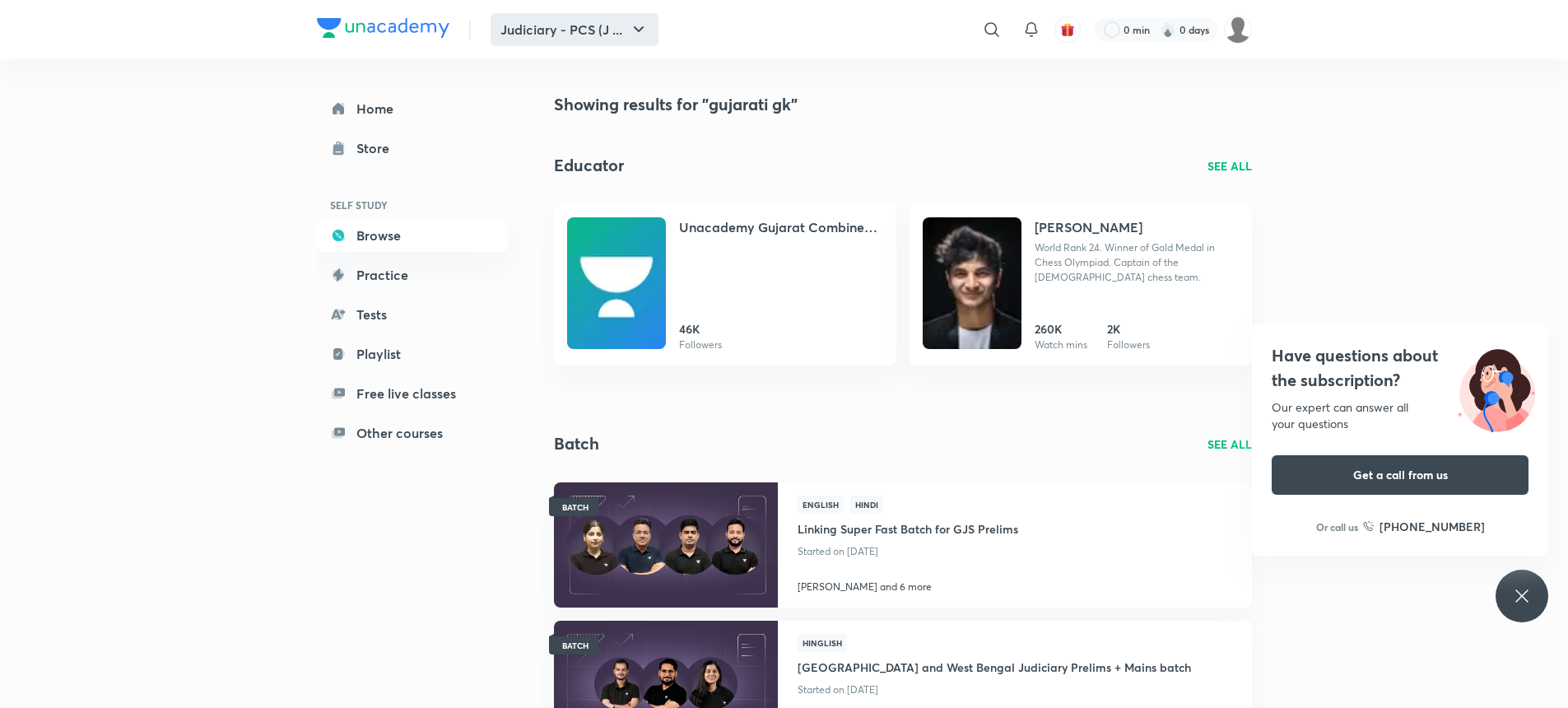
click at [635, 31] on icon "button" at bounding box center [638, 29] width 20 height 20
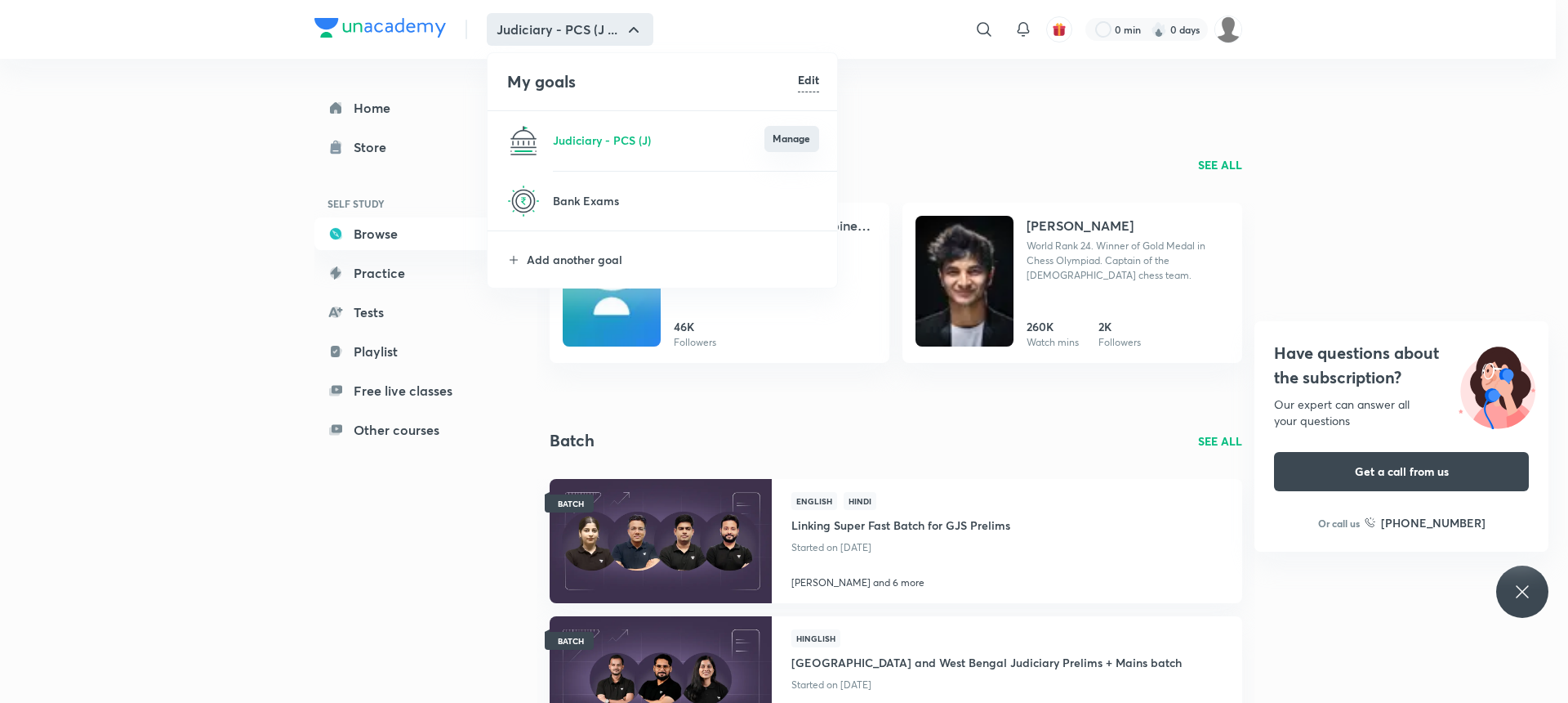
click at [792, 143] on button "Manage" at bounding box center [791, 139] width 55 height 26
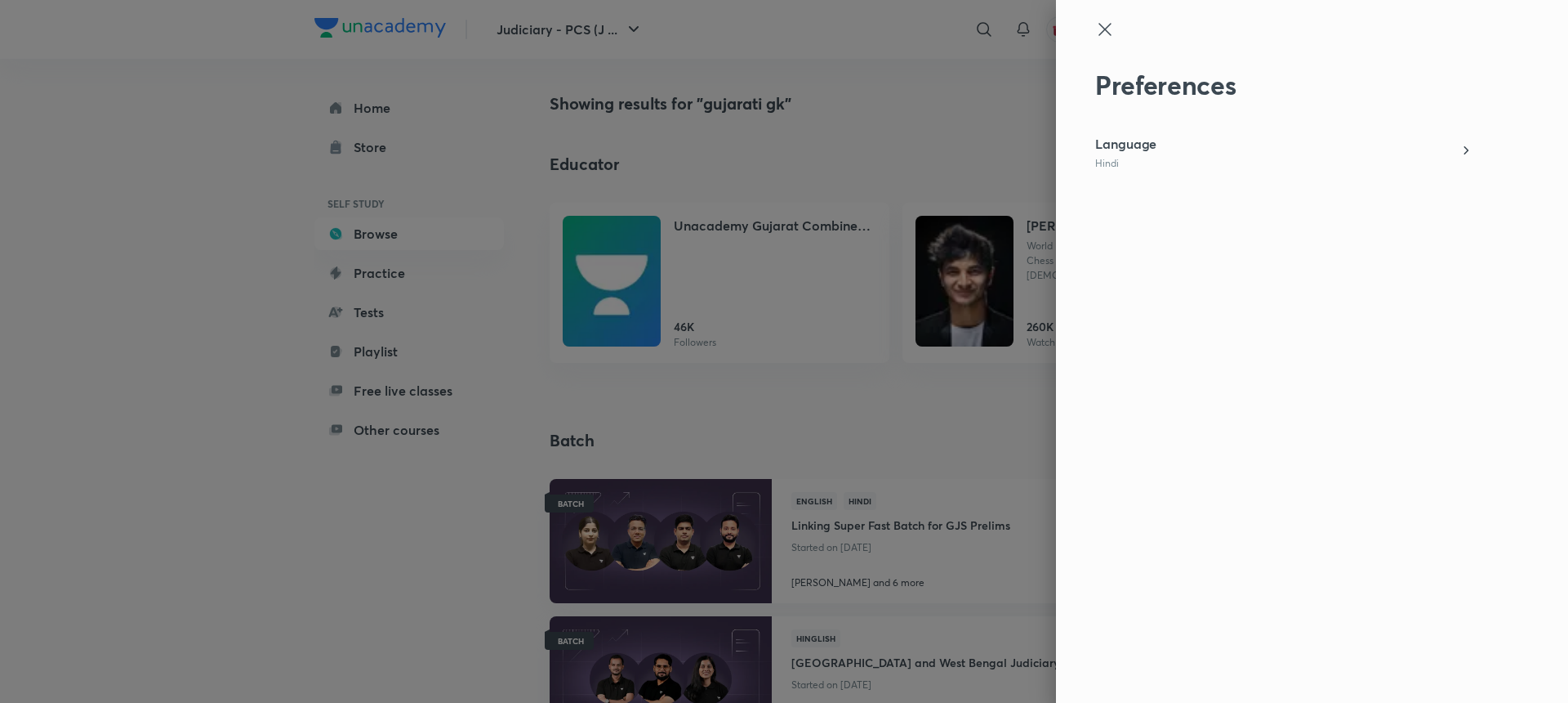
click at [1106, 24] on icon at bounding box center [1105, 29] width 20 height 20
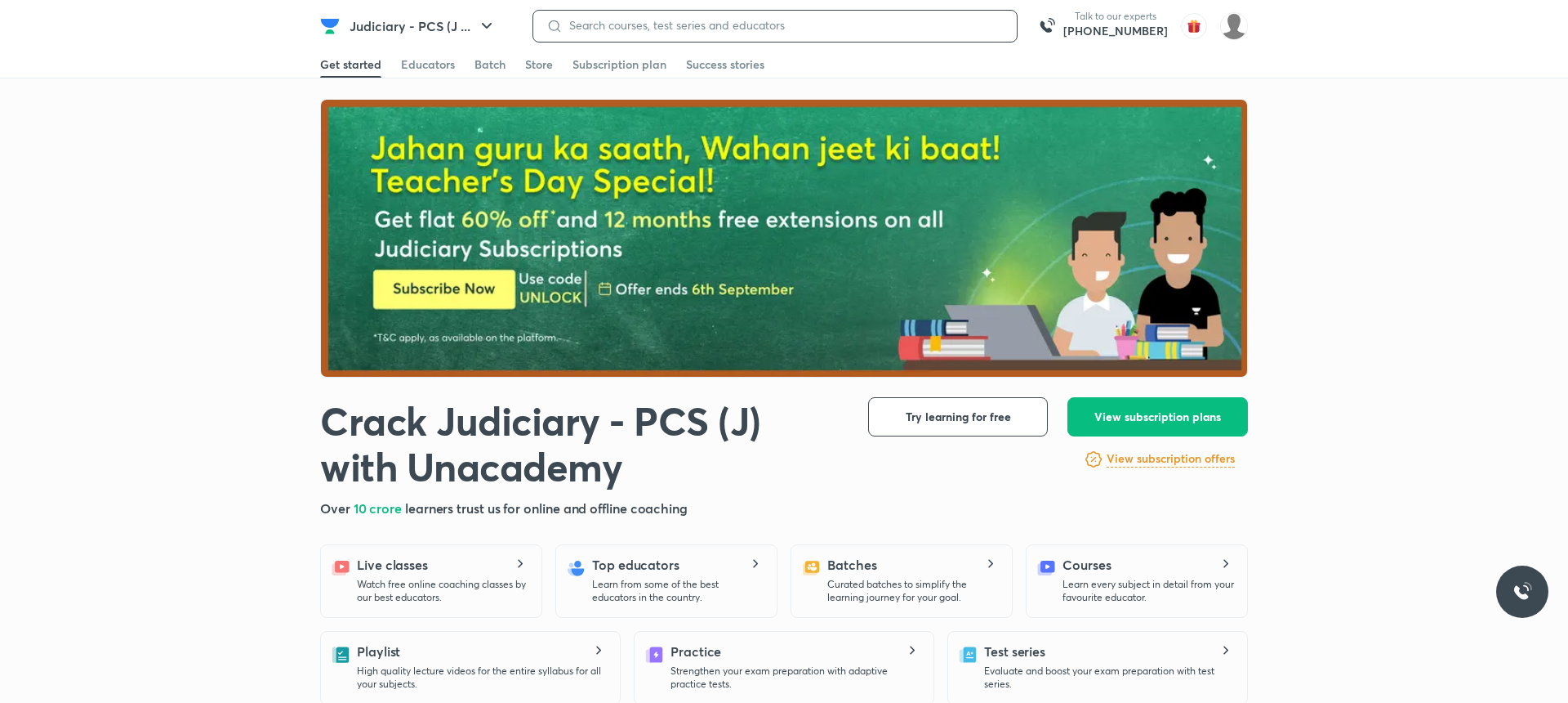
click at [605, 29] on input at bounding box center [784, 25] width 442 height 13
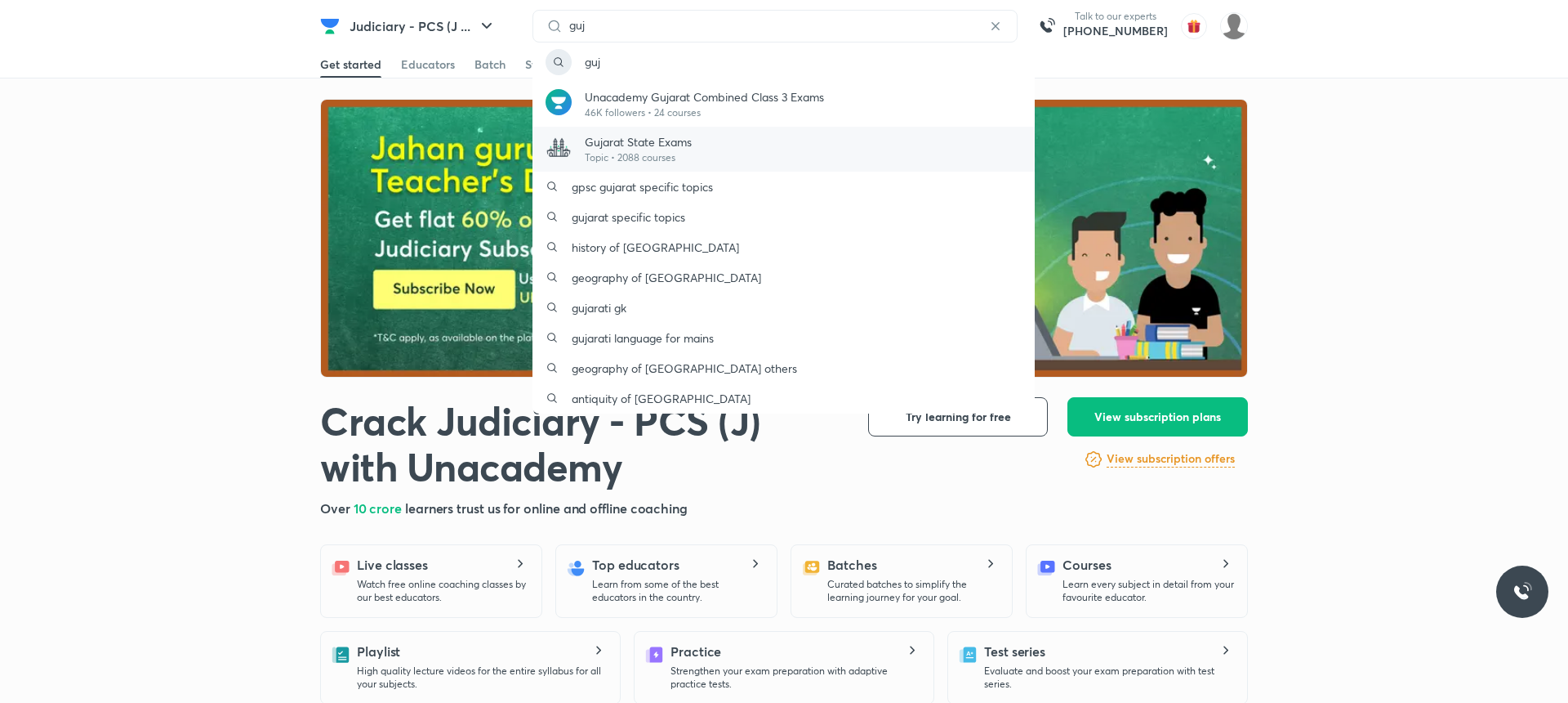
click at [642, 153] on p "Topic • 2088 courses" at bounding box center [638, 158] width 107 height 15
click at [596, 144] on p "Gujarat State Exams" at bounding box center [638, 141] width 107 height 17
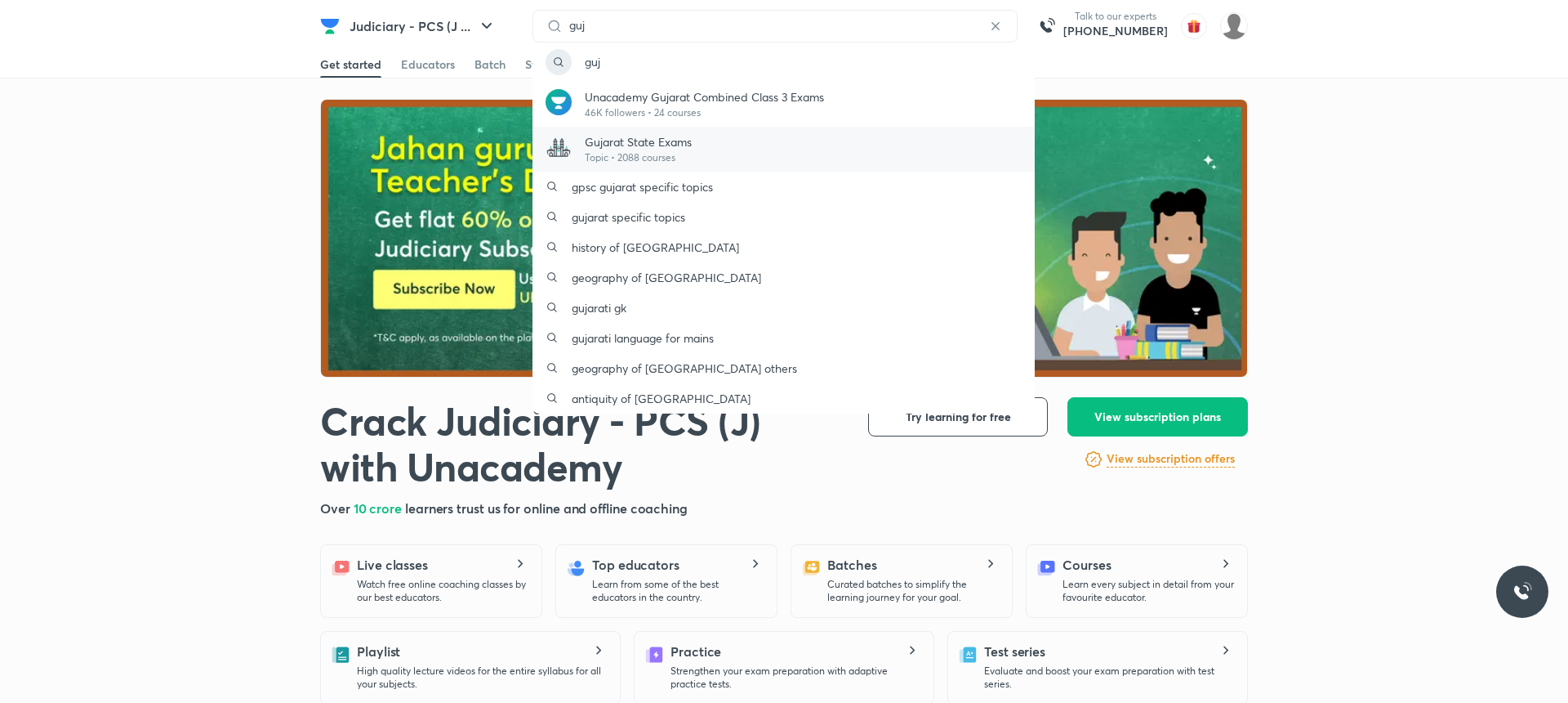
click at [596, 144] on p "Gujarat State Exams" at bounding box center [638, 141] width 107 height 17
drag, startPoint x: 633, startPoint y: 22, endPoint x: 636, endPoint y: 7, distance: 15.3
click at [633, 22] on input "guj" at bounding box center [776, 25] width 425 height 13
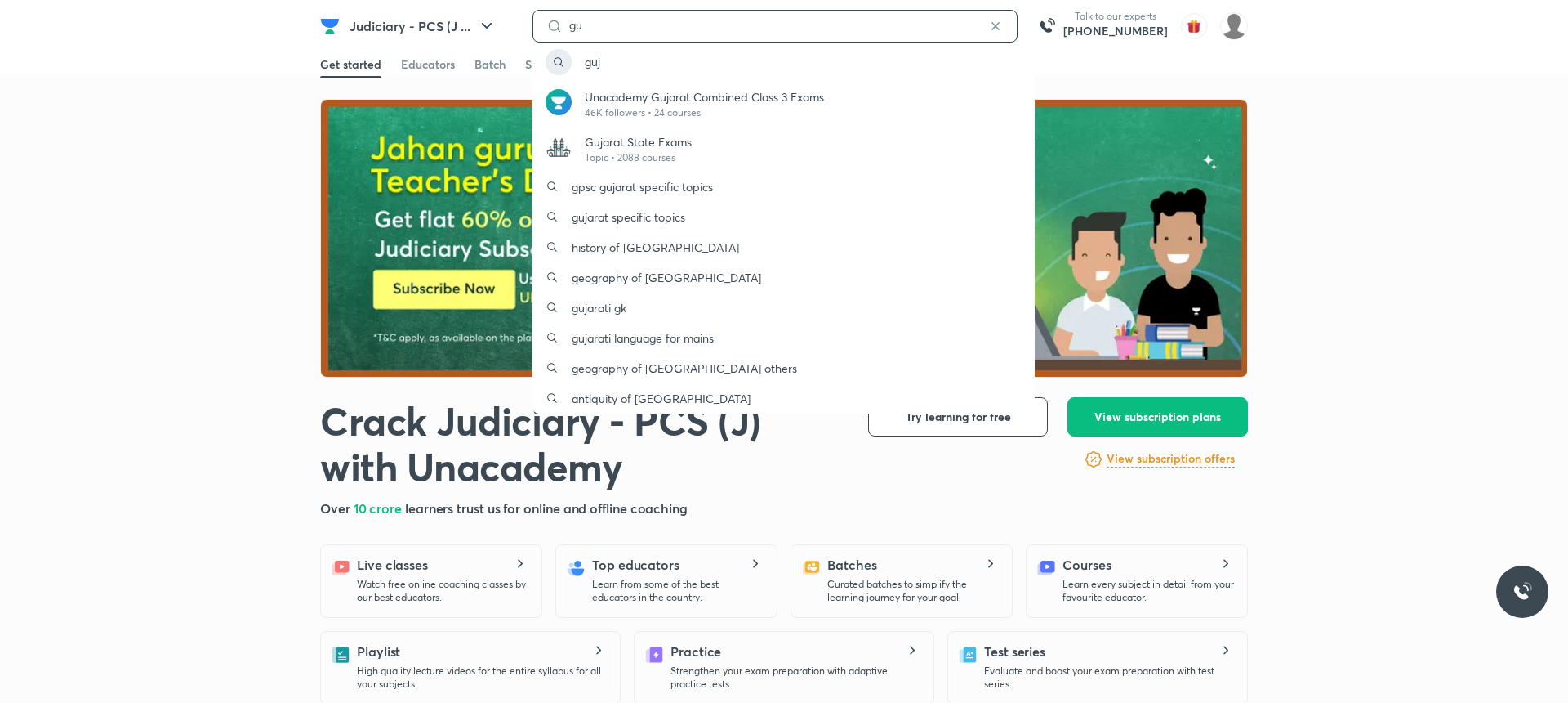
type input "g"
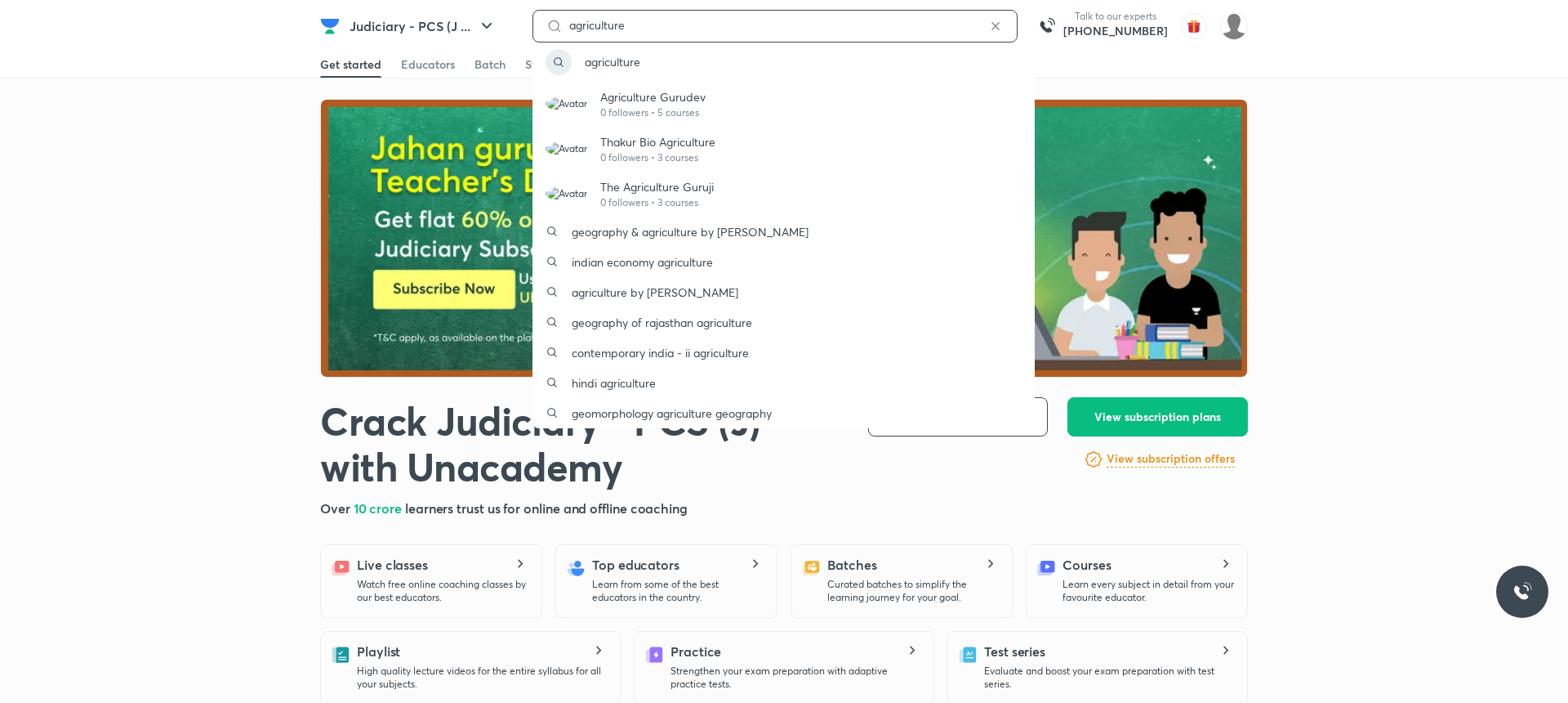
type input "agriculture"
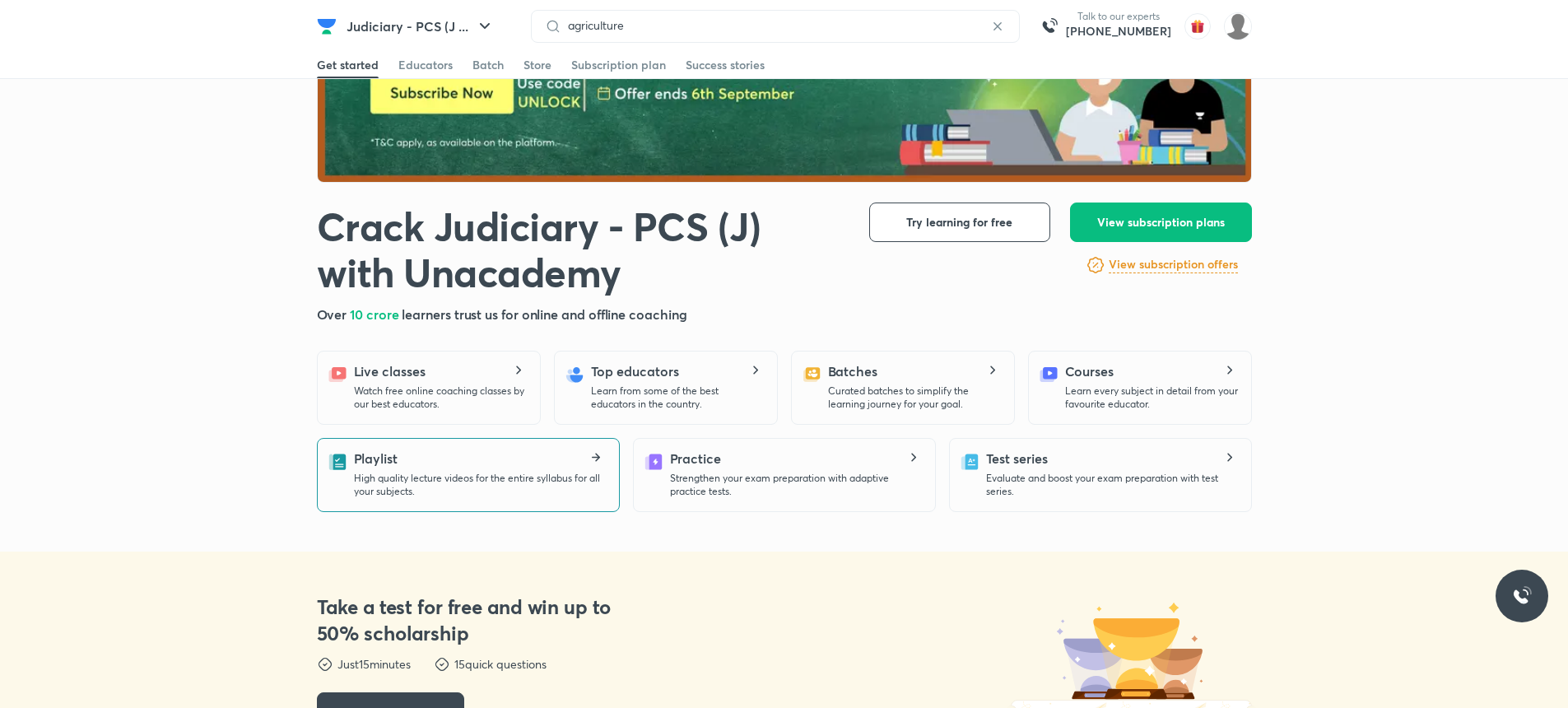
click at [445, 469] on div "Playlist High quality lecture videos for the entire syllabus for all your subje…" at bounding box center [479, 473] width 252 height 49
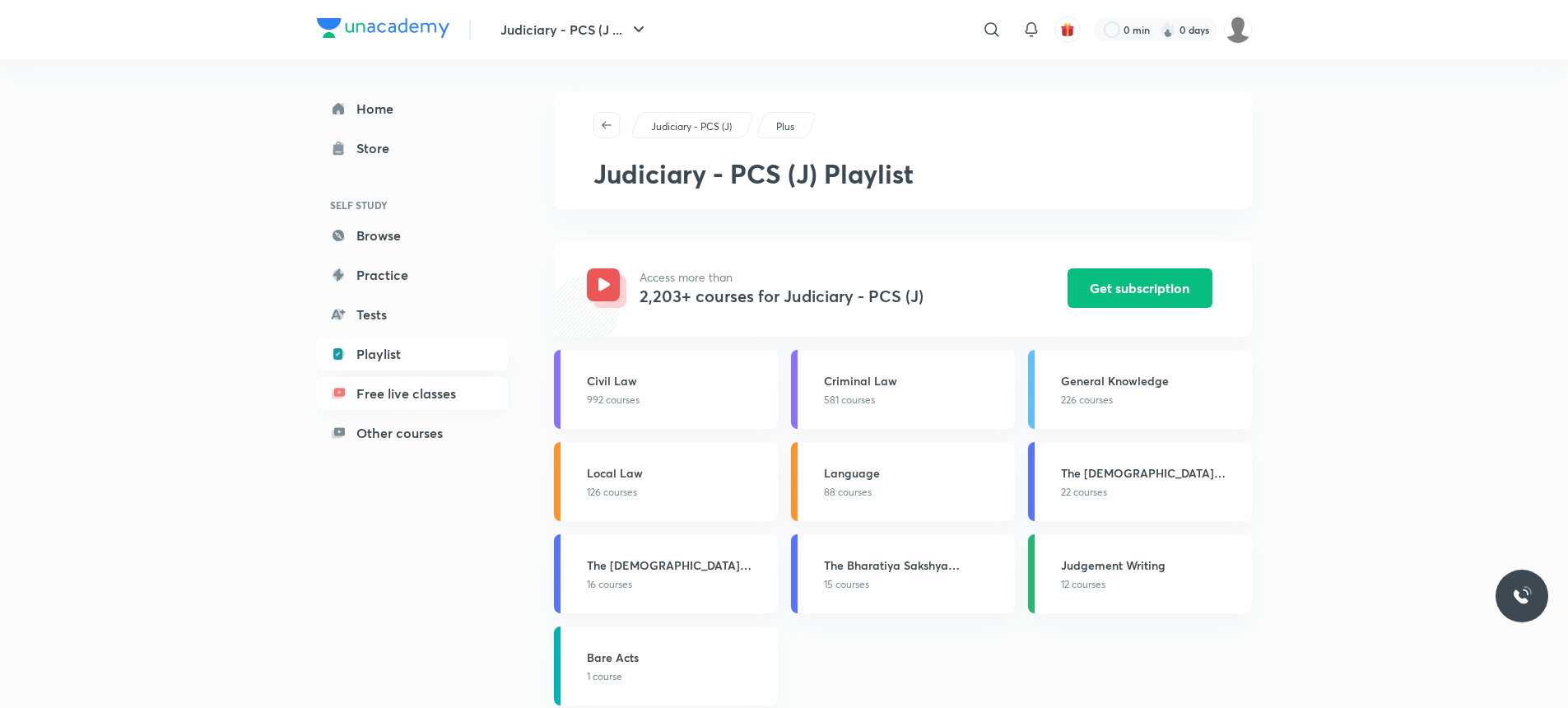
click at [426, 395] on link "Free live classes" at bounding box center [412, 393] width 191 height 33
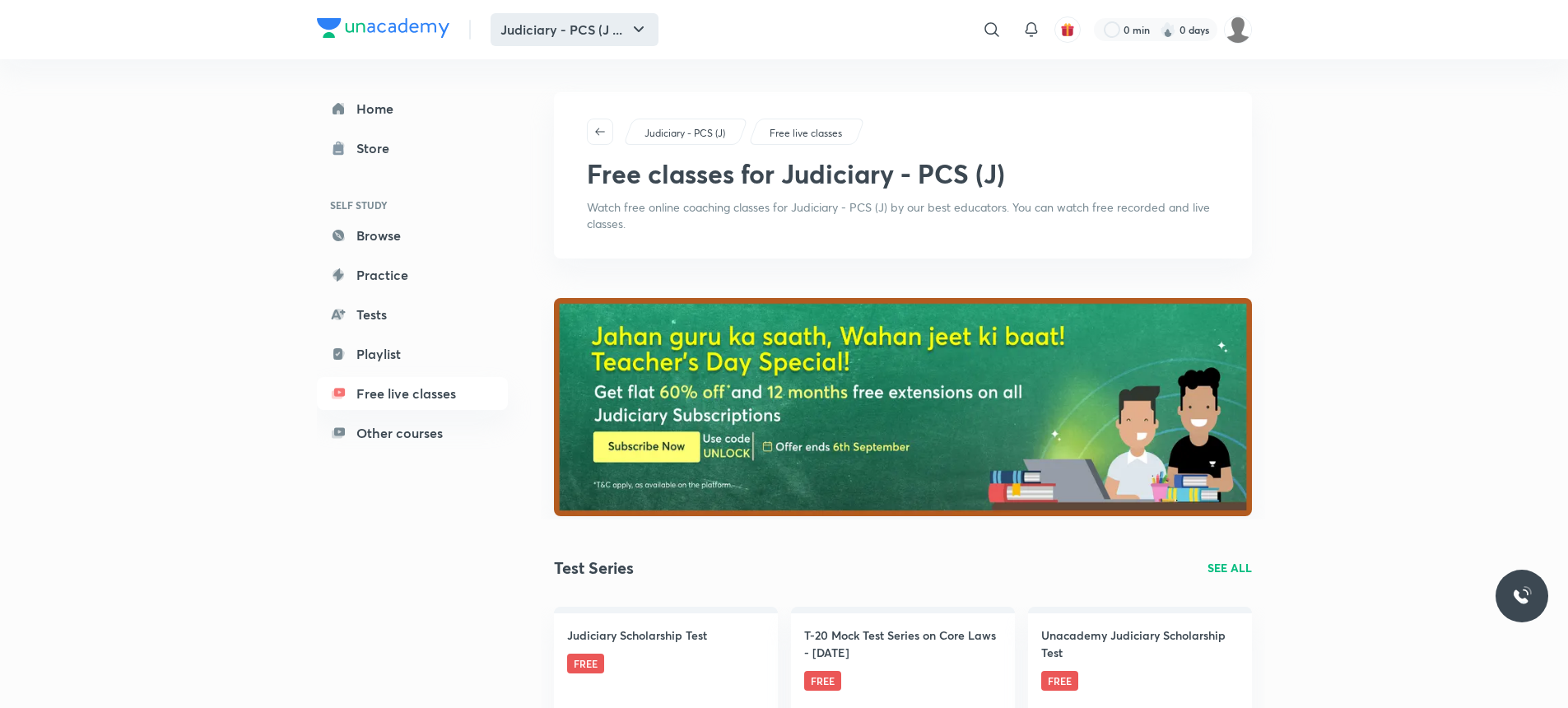
click at [619, 23] on button "Judiciary - PCS (J ..." at bounding box center [574, 29] width 168 height 33
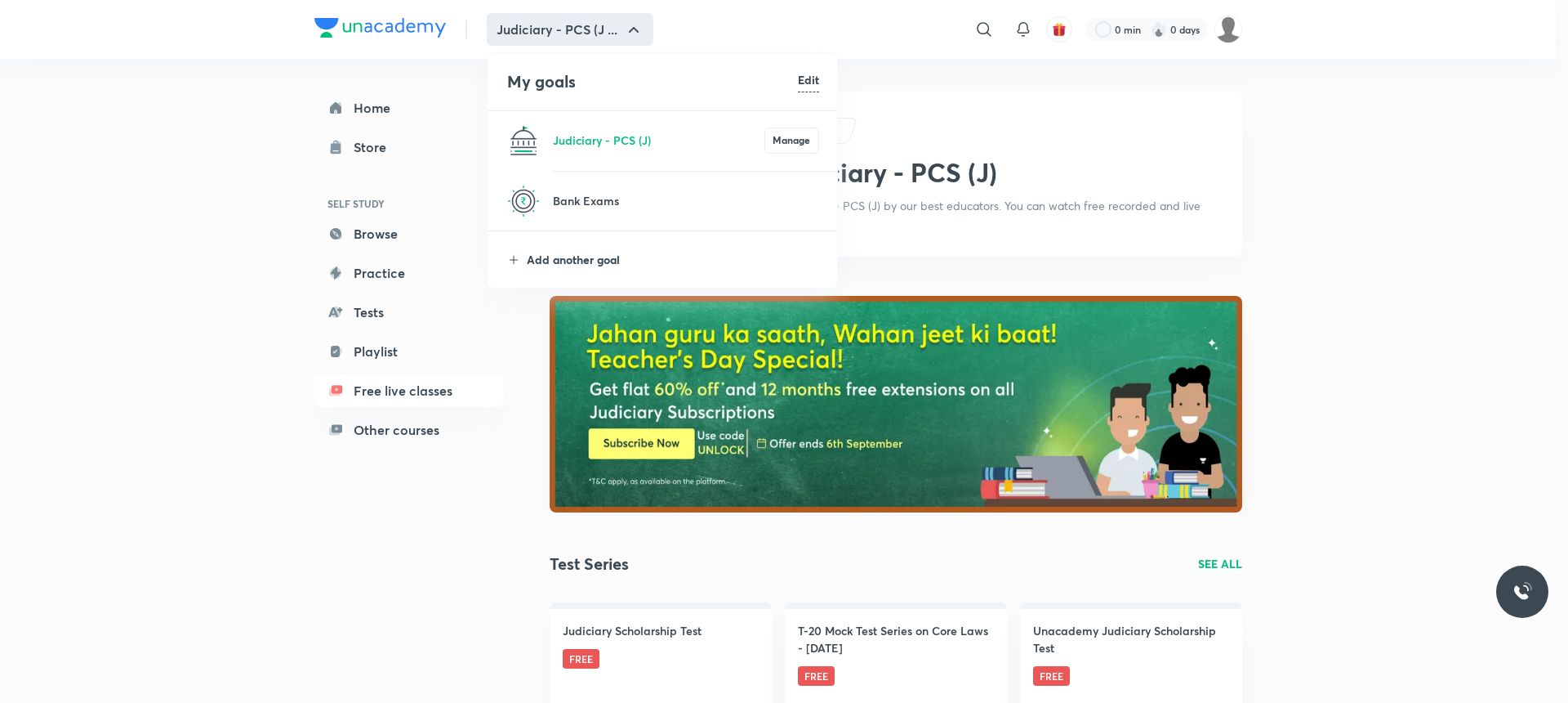
click at [615, 263] on p "Add another goal" at bounding box center [673, 259] width 293 height 17
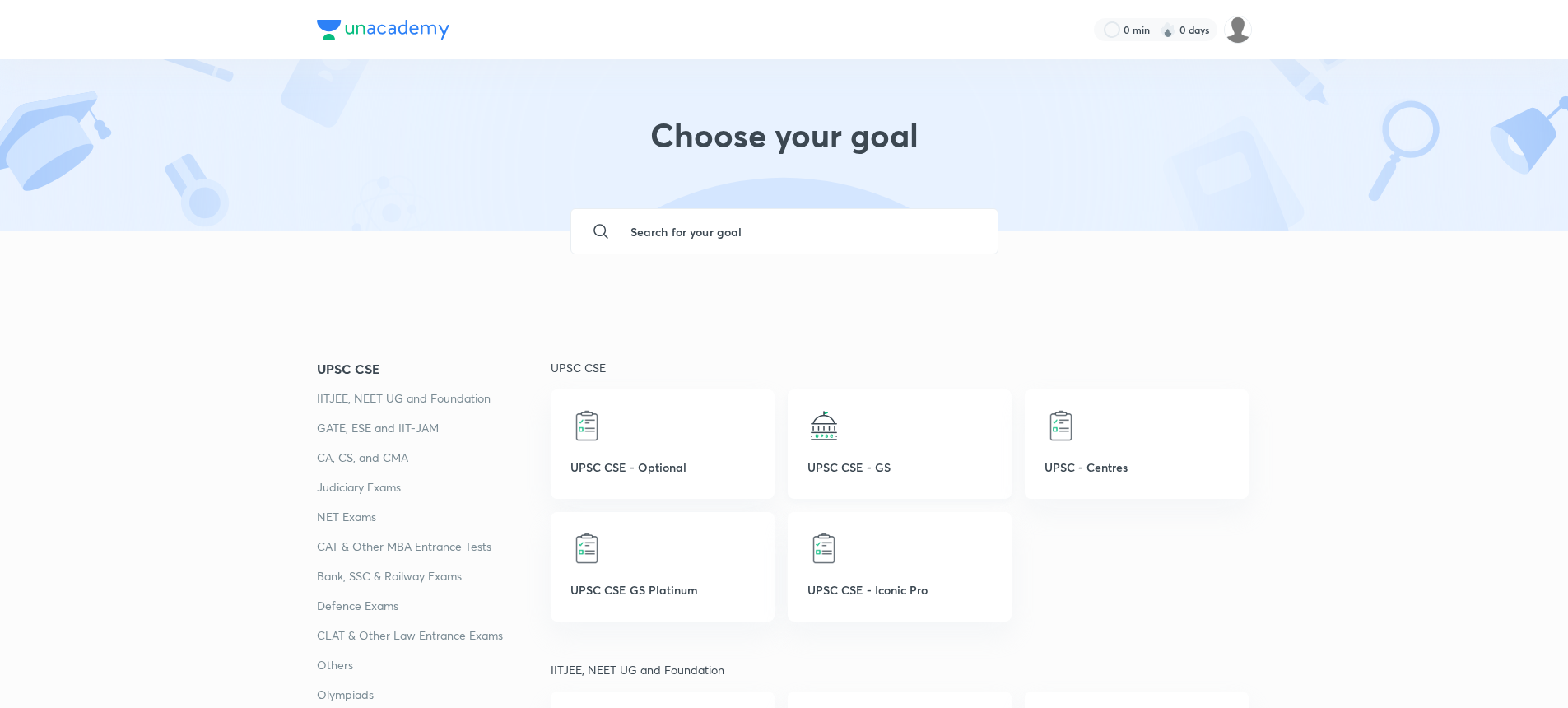
click at [872, 470] on p "UPSC CSE - GS" at bounding box center [900, 467] width 185 height 17
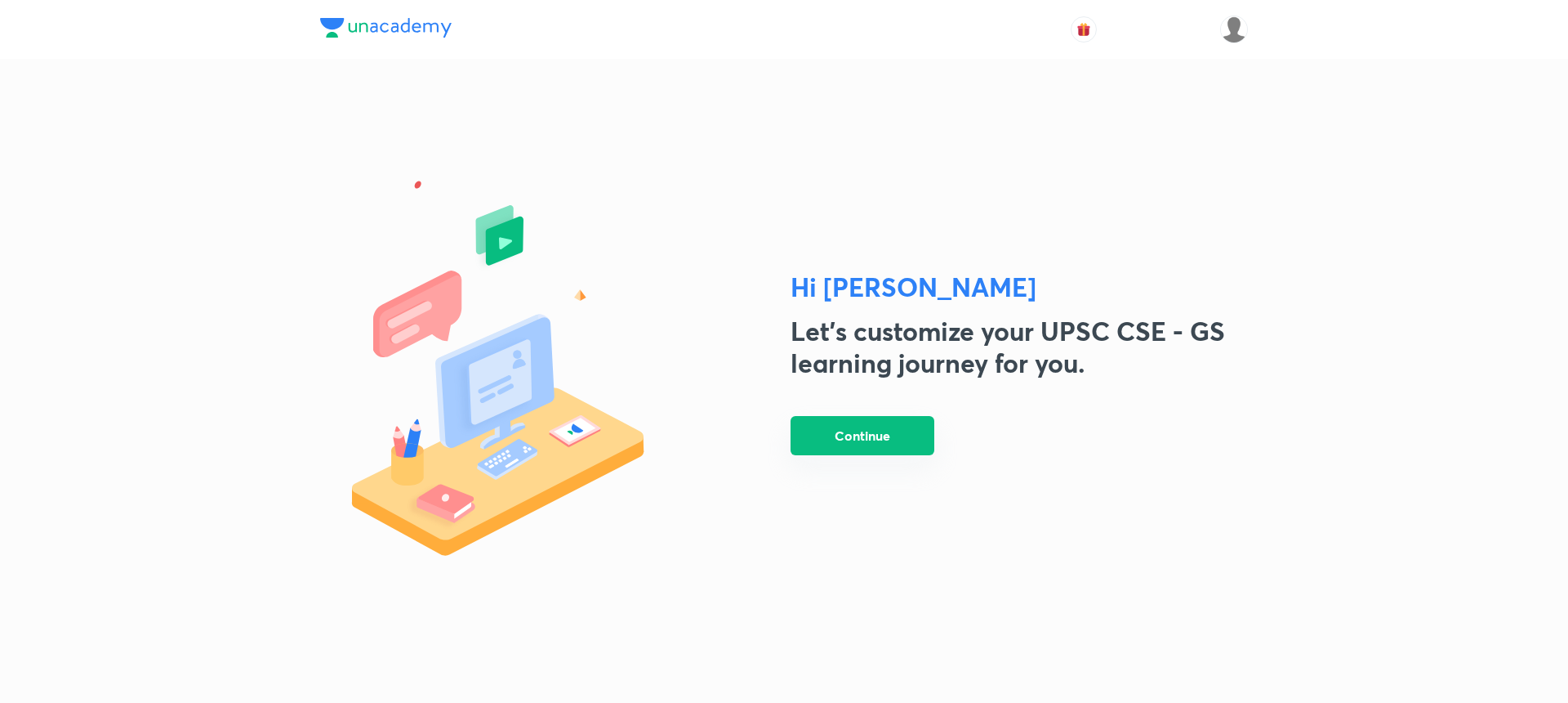
click at [808, 445] on button "Continue" at bounding box center [863, 435] width 144 height 39
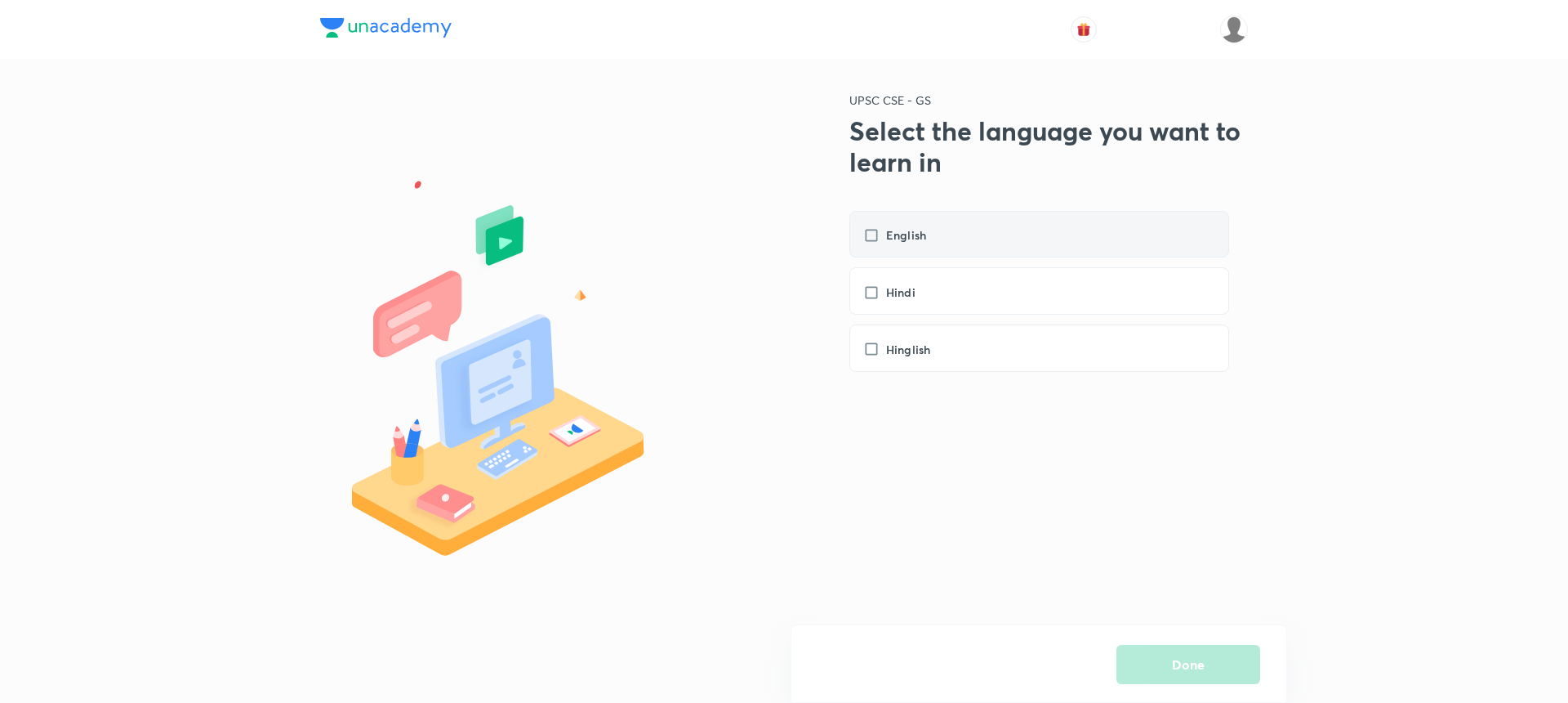
click at [876, 241] on label "English" at bounding box center [903, 235] width 80 height 17
checkbox input "true"
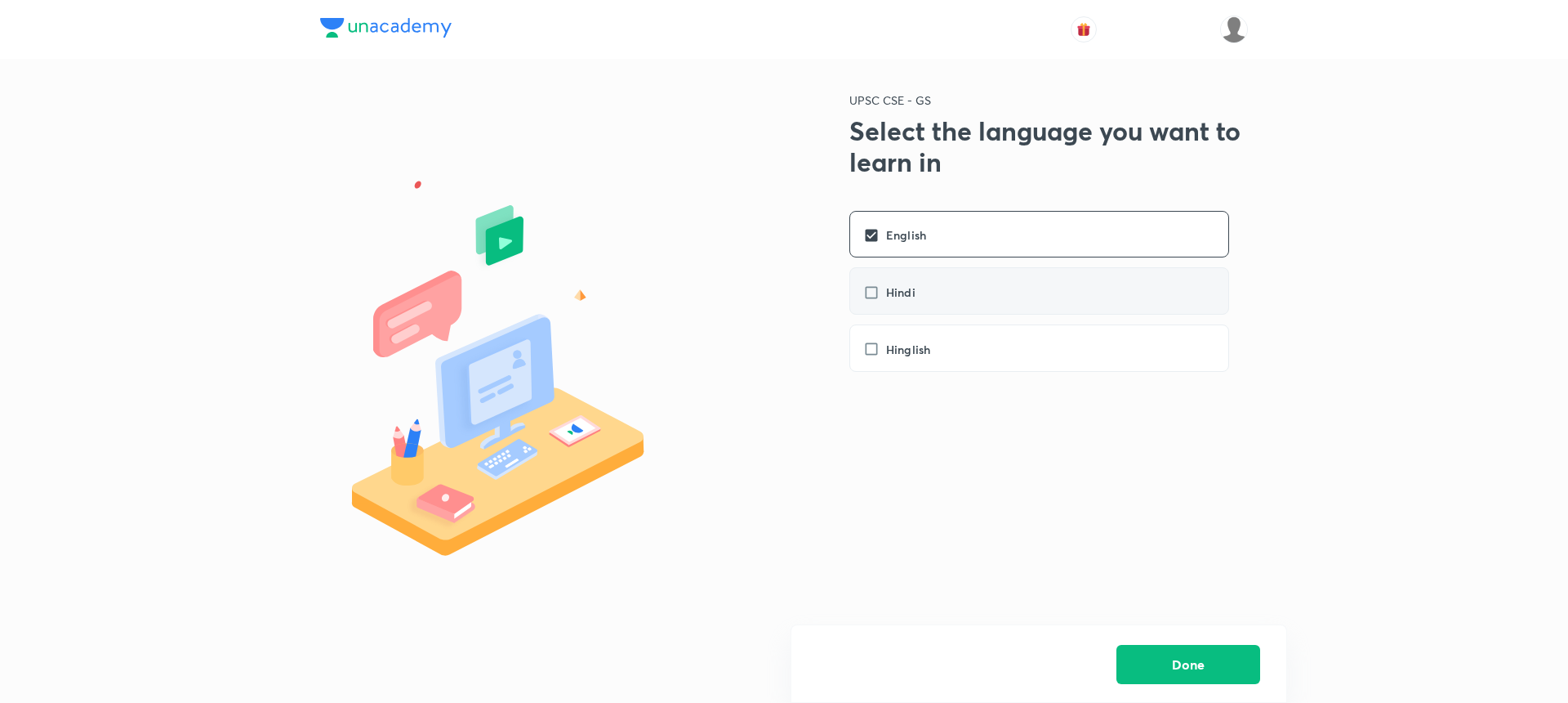
click at [877, 293] on label "Hindi" at bounding box center [897, 292] width 68 height 17
checkbox input "true"
click at [1143, 654] on button "Done" at bounding box center [1189, 663] width 144 height 39
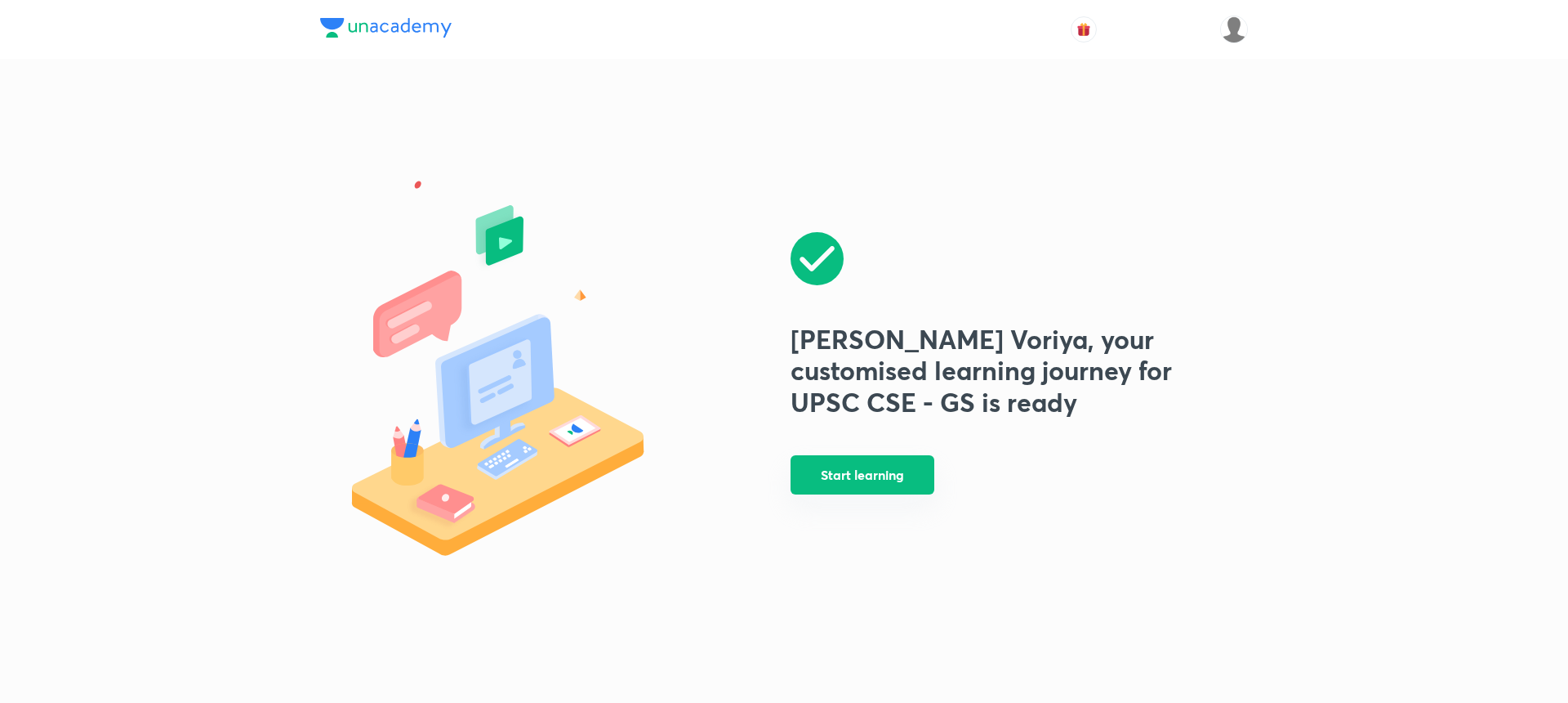
click at [824, 486] on button "Start learning" at bounding box center [863, 475] width 144 height 39
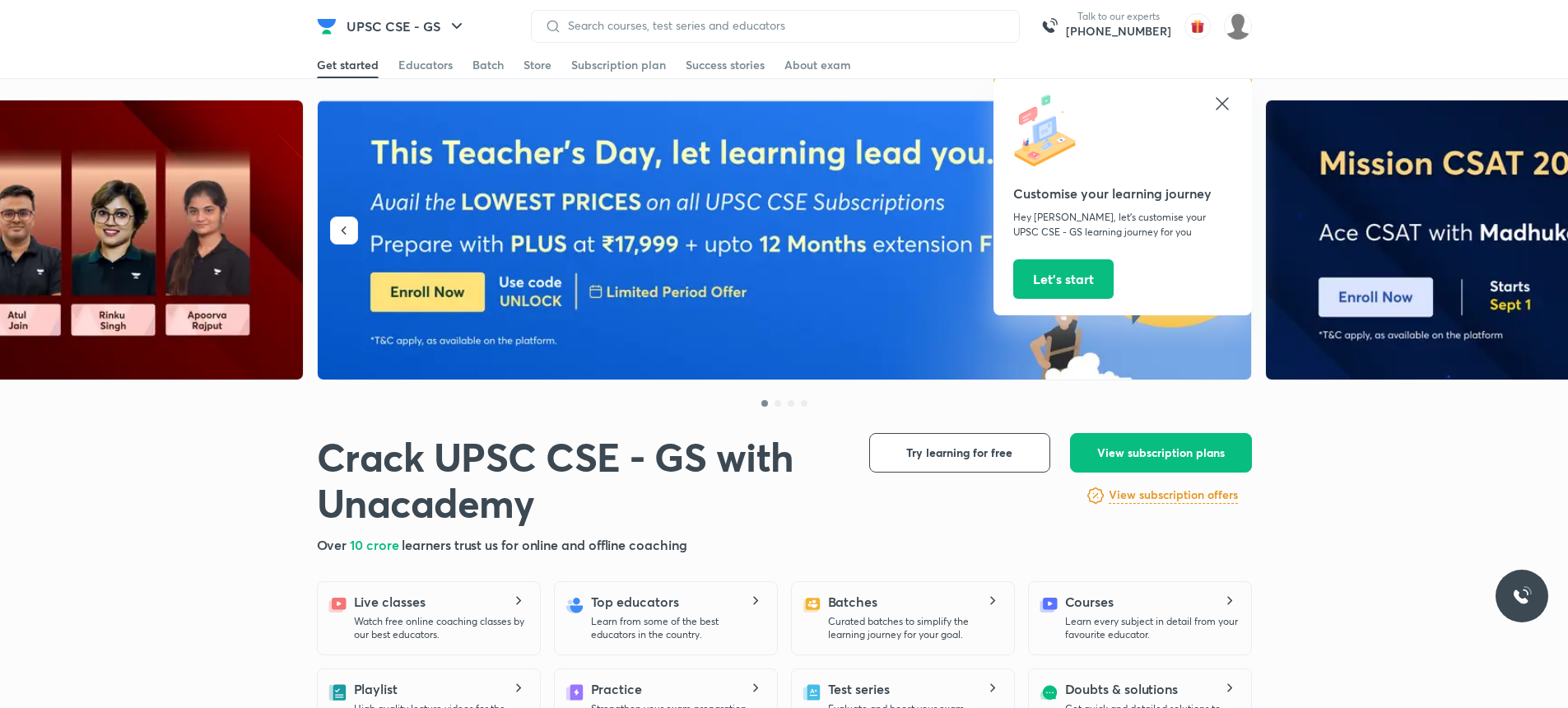
click at [1226, 104] on icon at bounding box center [1222, 104] width 20 height 20
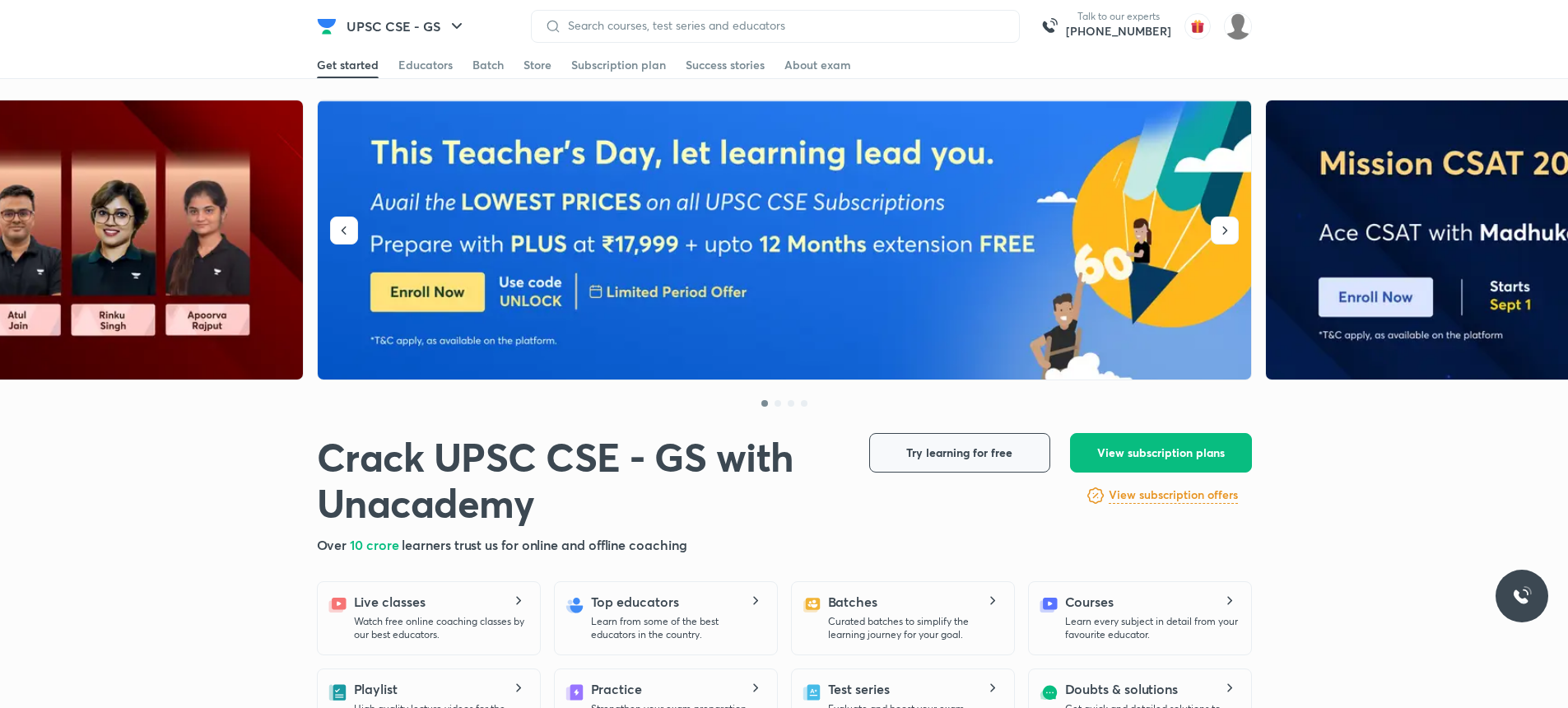
click at [998, 464] on button "Try learning for free" at bounding box center [960, 453] width 181 height 40
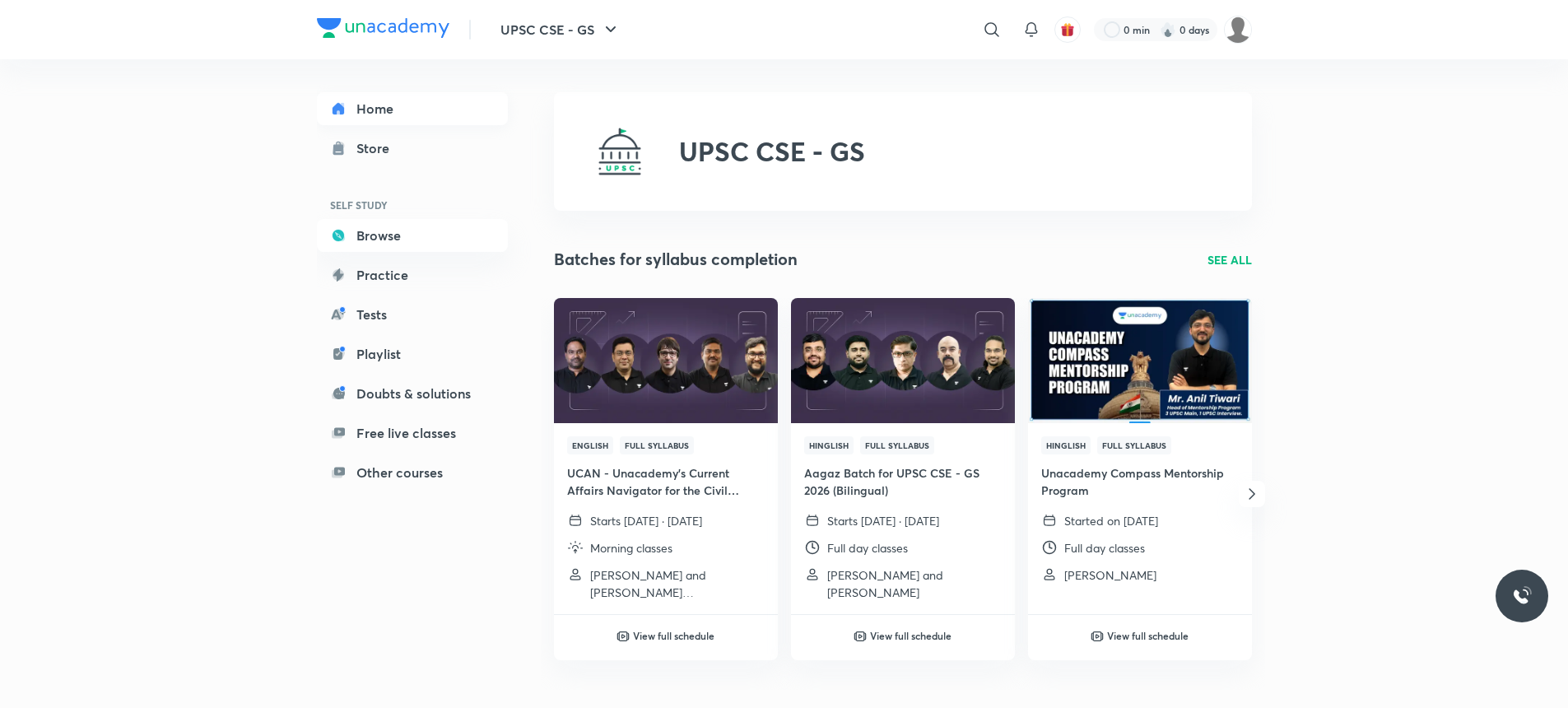
click at [374, 116] on link "Home" at bounding box center [412, 108] width 191 height 33
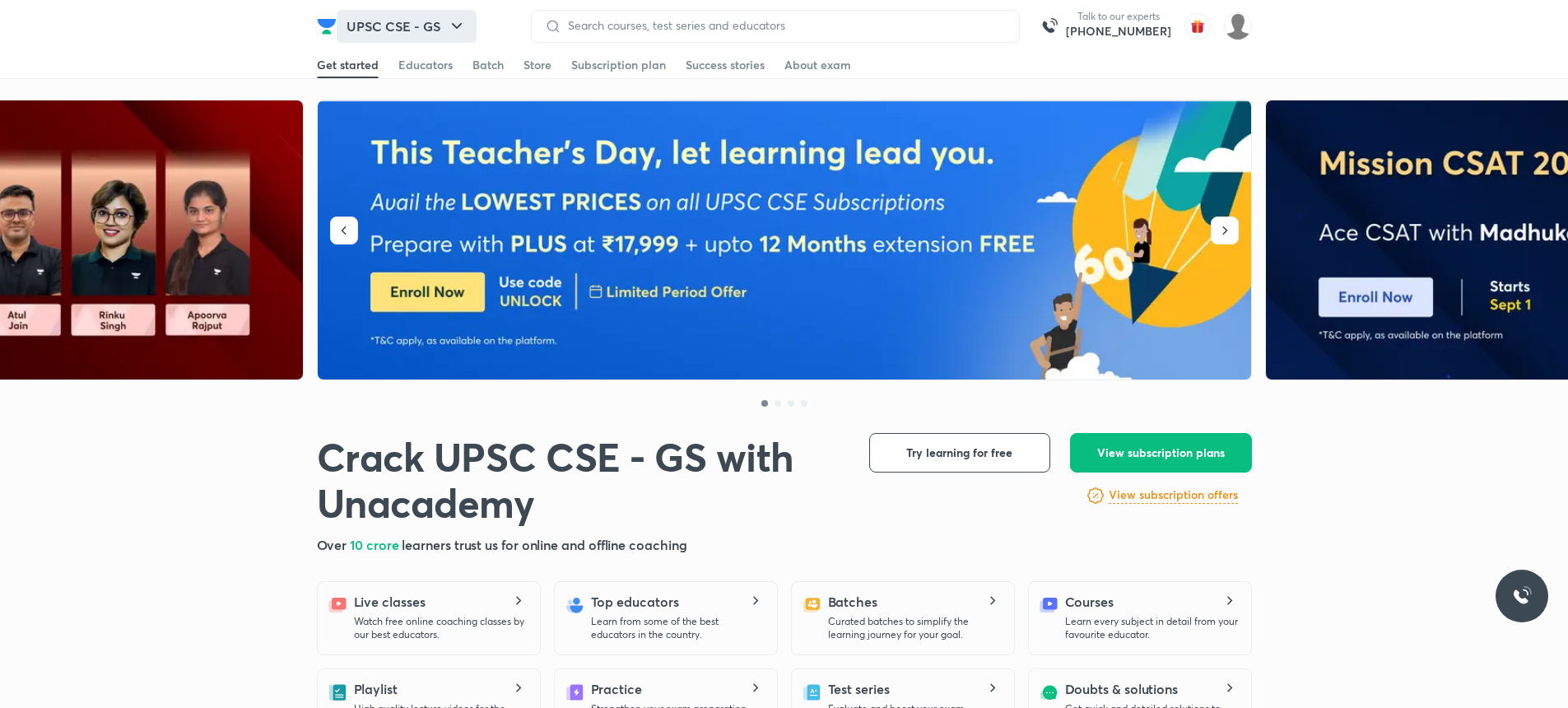
click at [370, 35] on button "UPSC CSE - GS" at bounding box center [406, 25] width 140 height 33
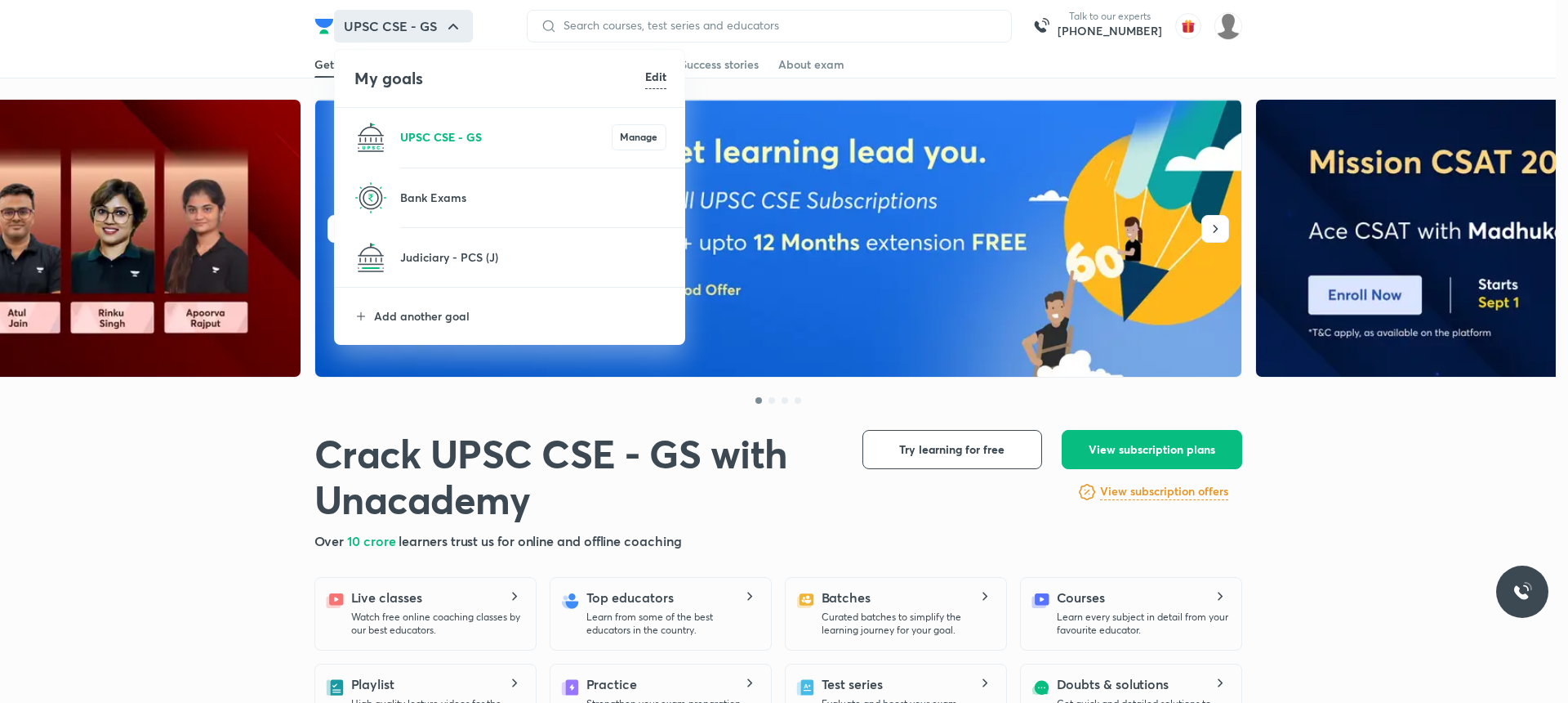
click at [420, 139] on p "UPSC CSE - GS" at bounding box center [506, 137] width 211 height 17
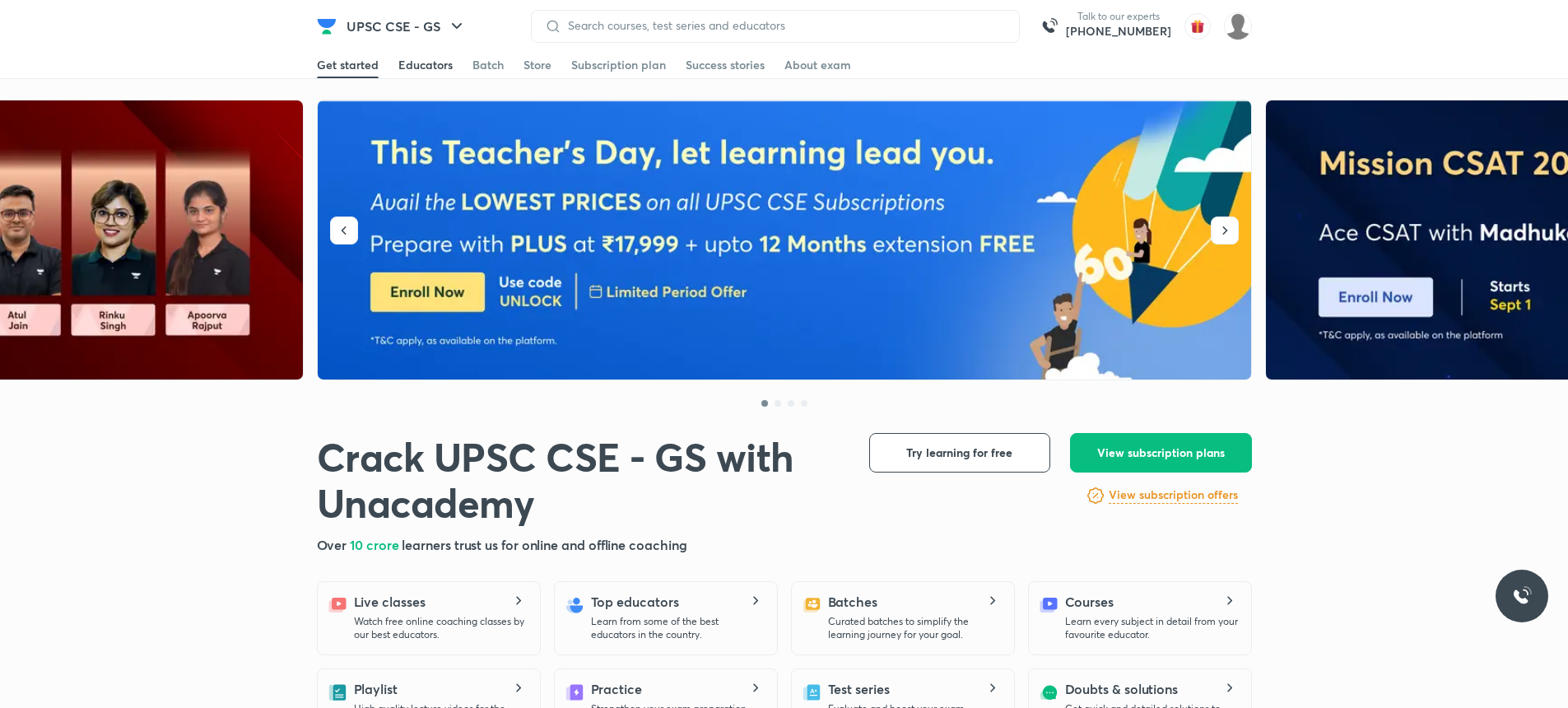
click at [416, 68] on div "Educators" at bounding box center [426, 64] width 55 height 16
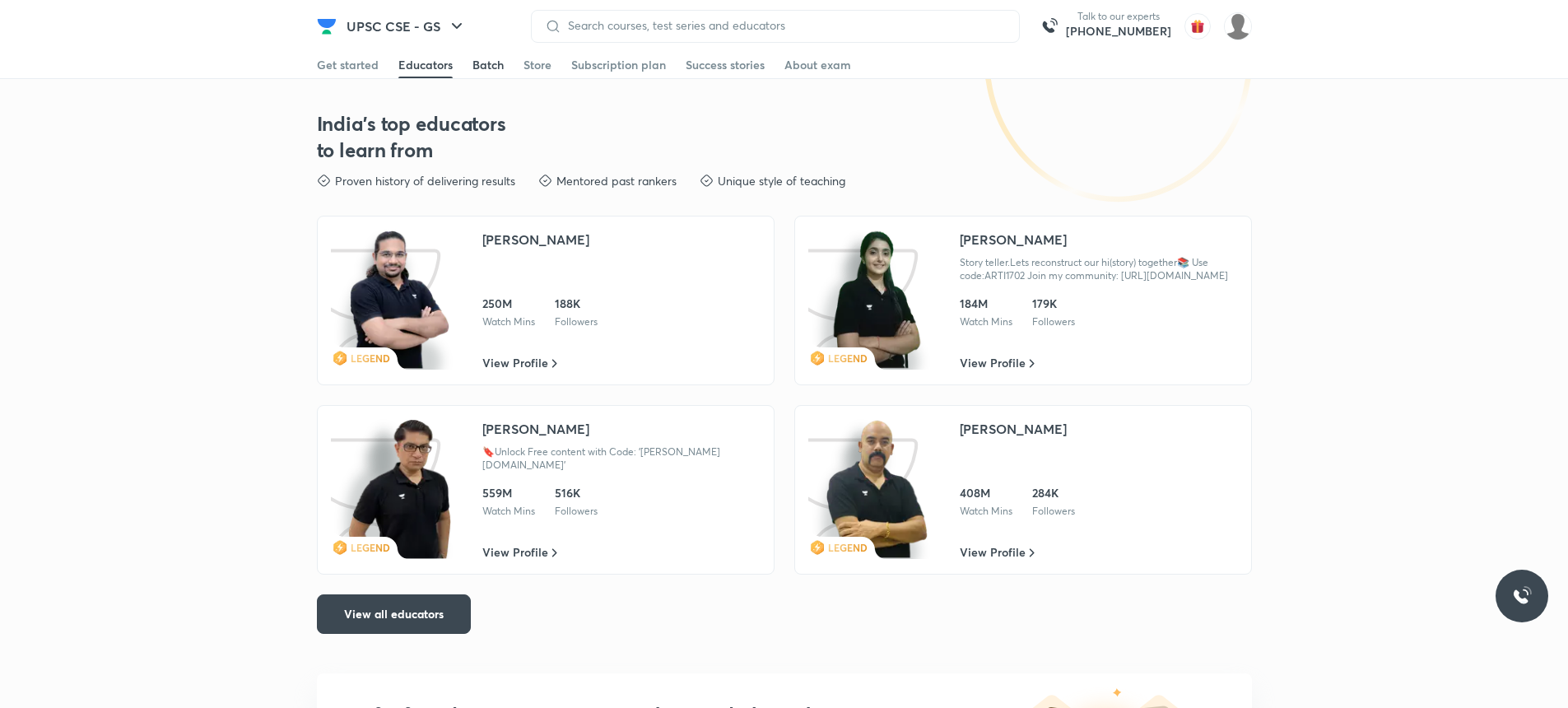
scroll to position [2671, 0]
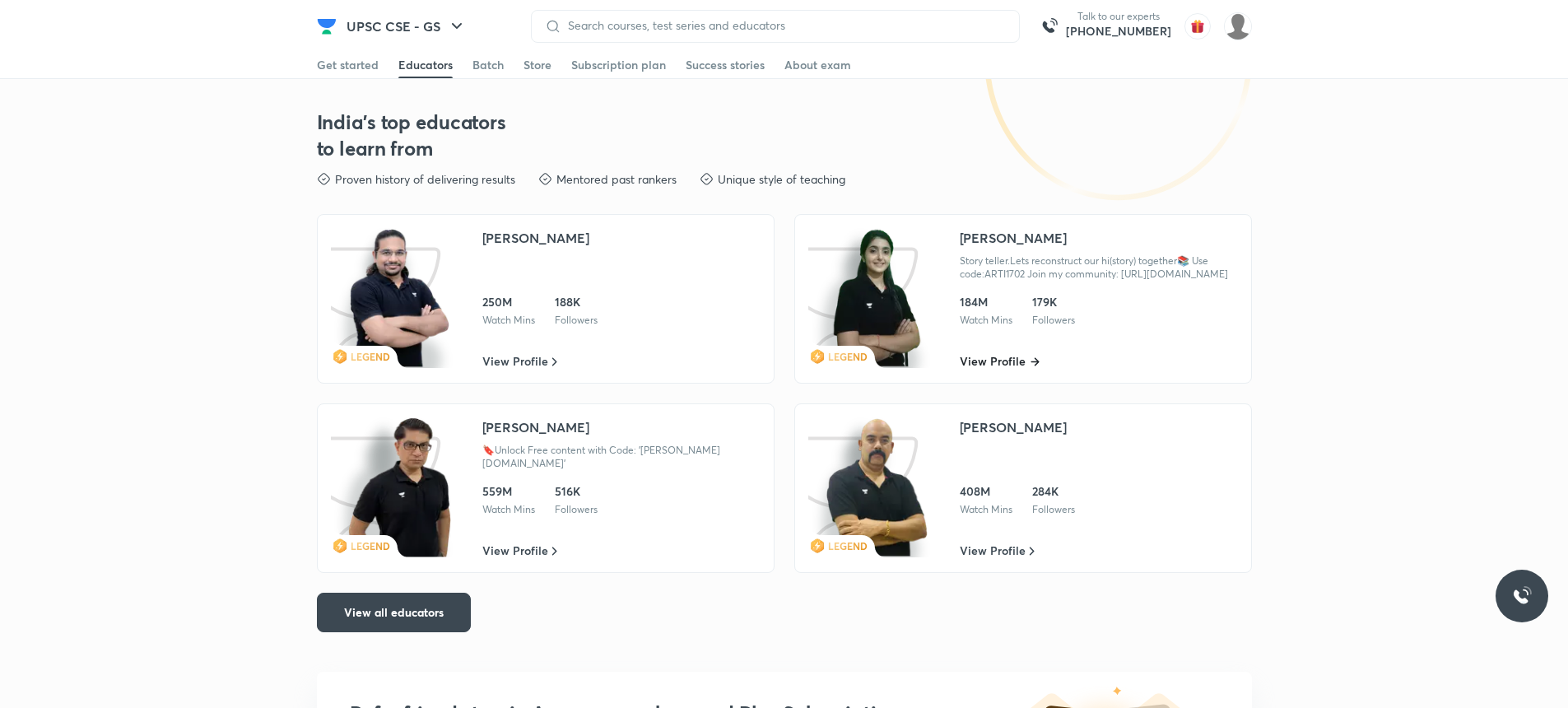
click at [973, 362] on span "View Profile" at bounding box center [993, 361] width 66 height 16
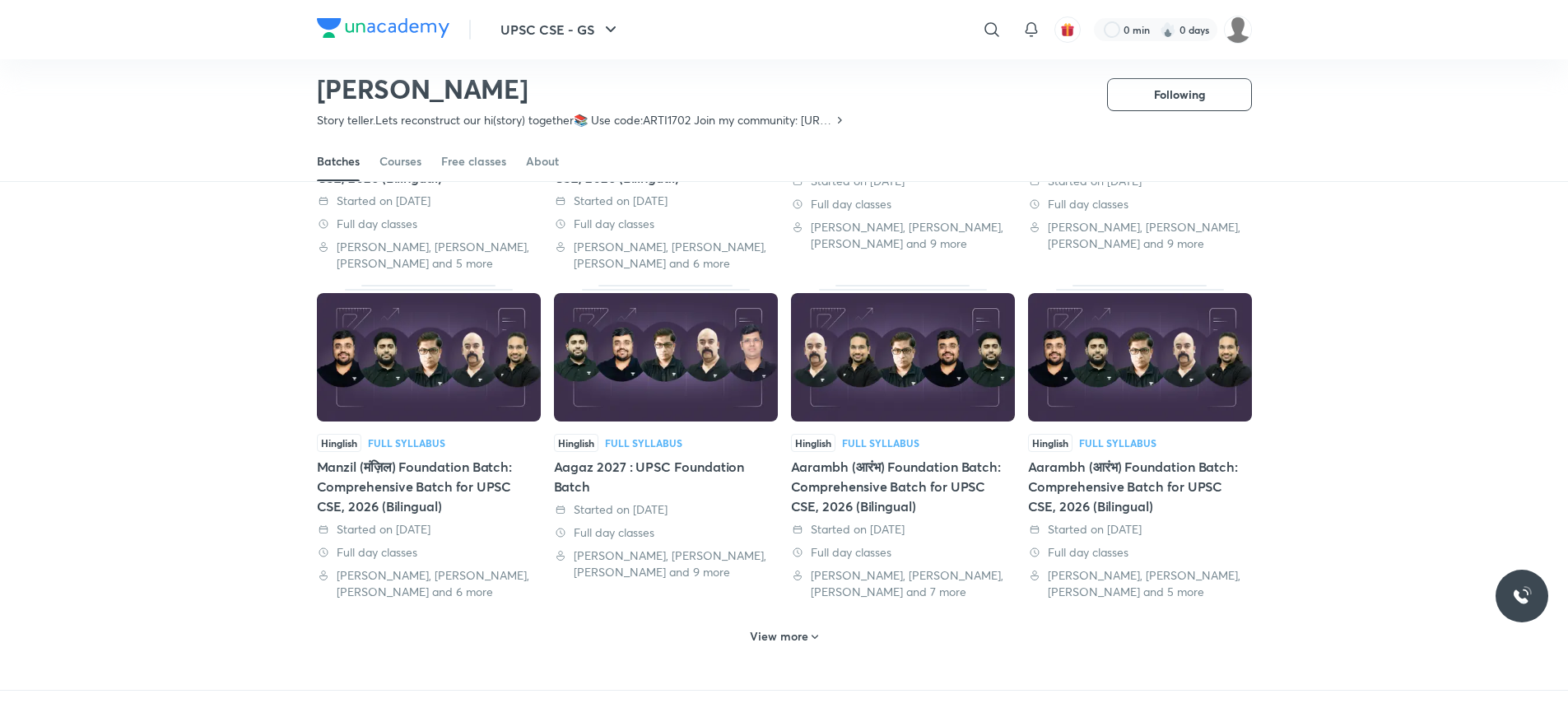
scroll to position [763, 0]
